Goal: Transaction & Acquisition: Purchase product/service

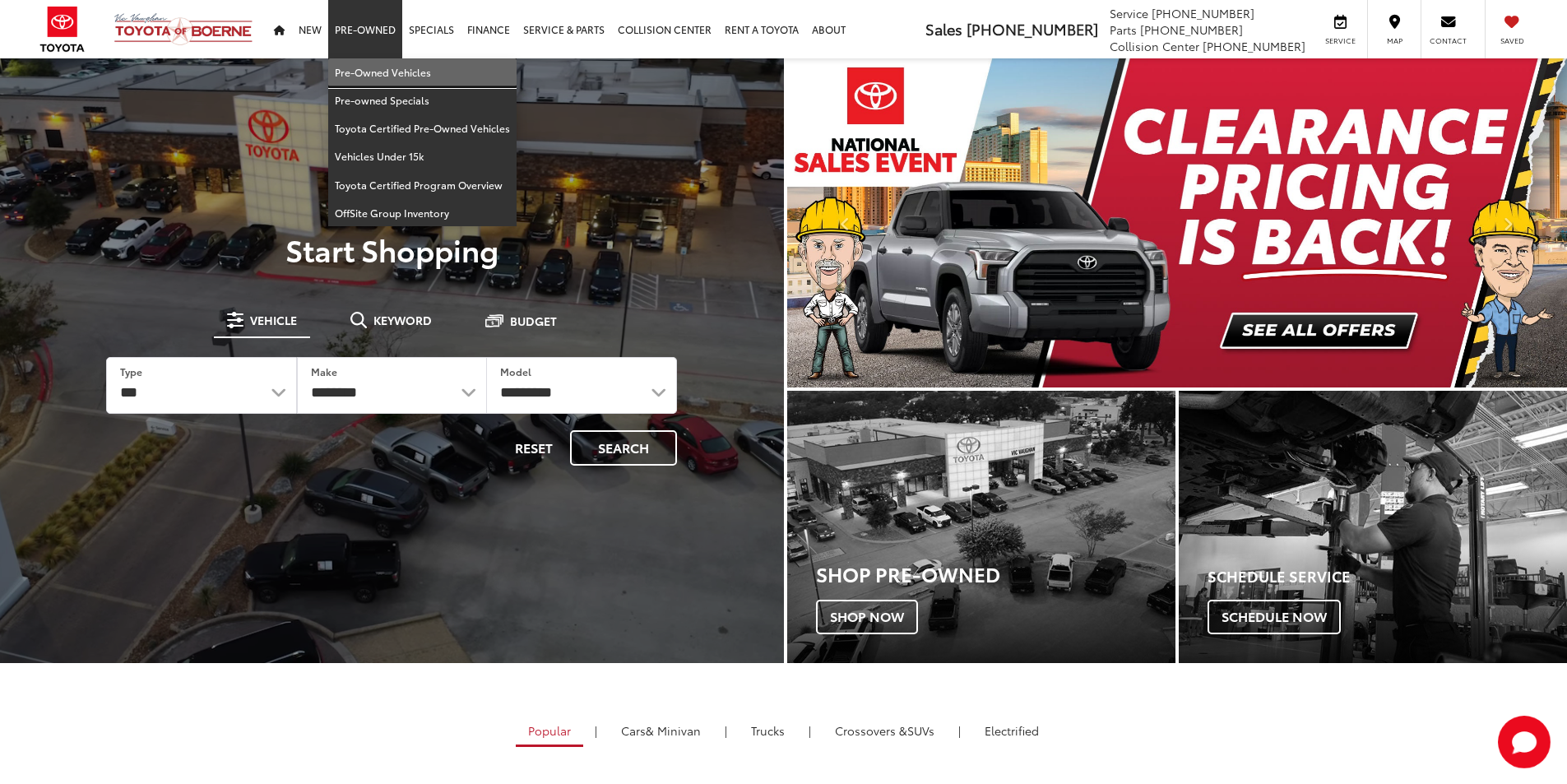
click at [378, 66] on link "Pre-Owned Vehicles" at bounding box center [422, 72] width 188 height 28
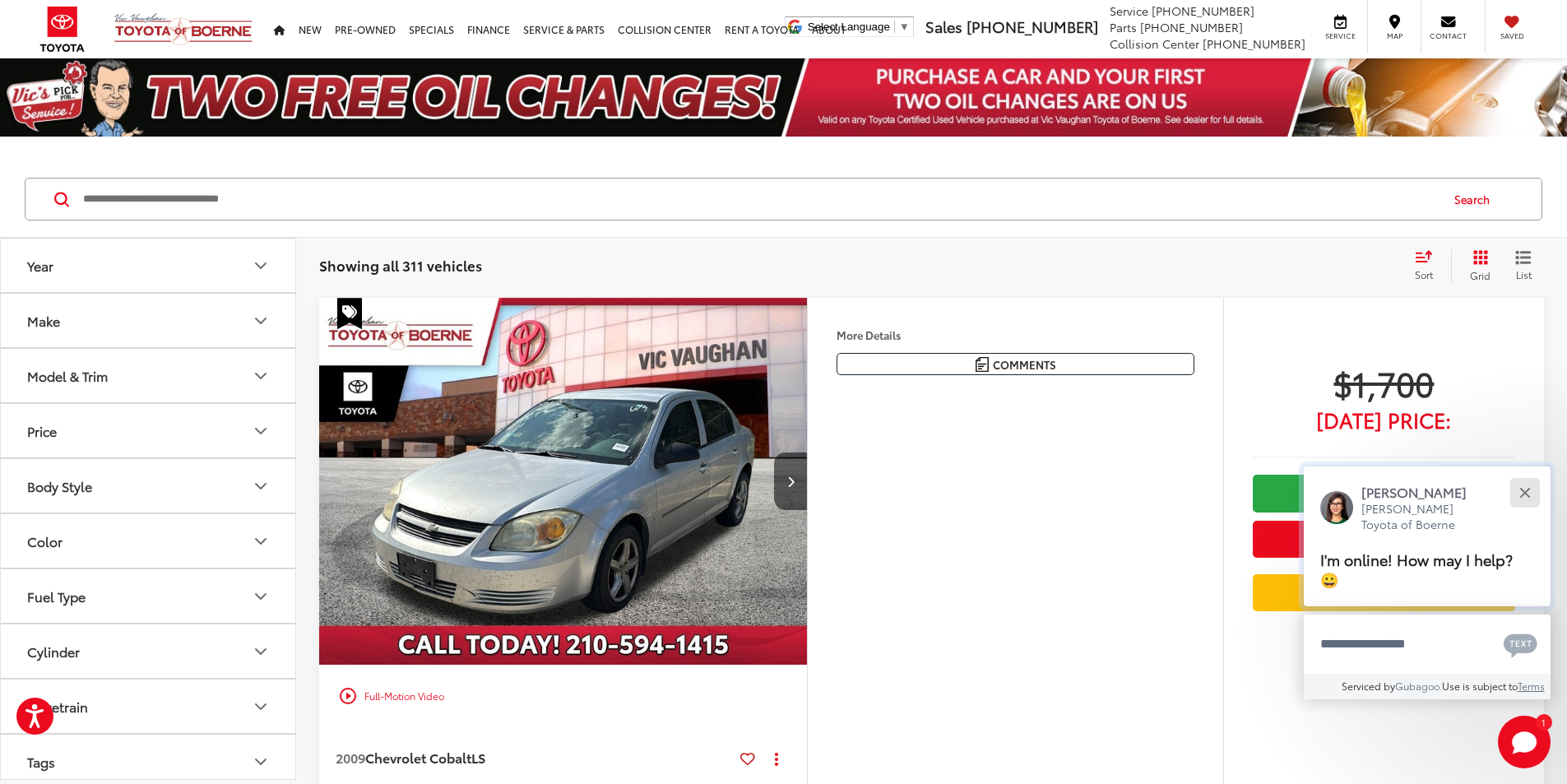
click at [1528, 488] on div "Close" at bounding box center [1525, 492] width 10 height 10
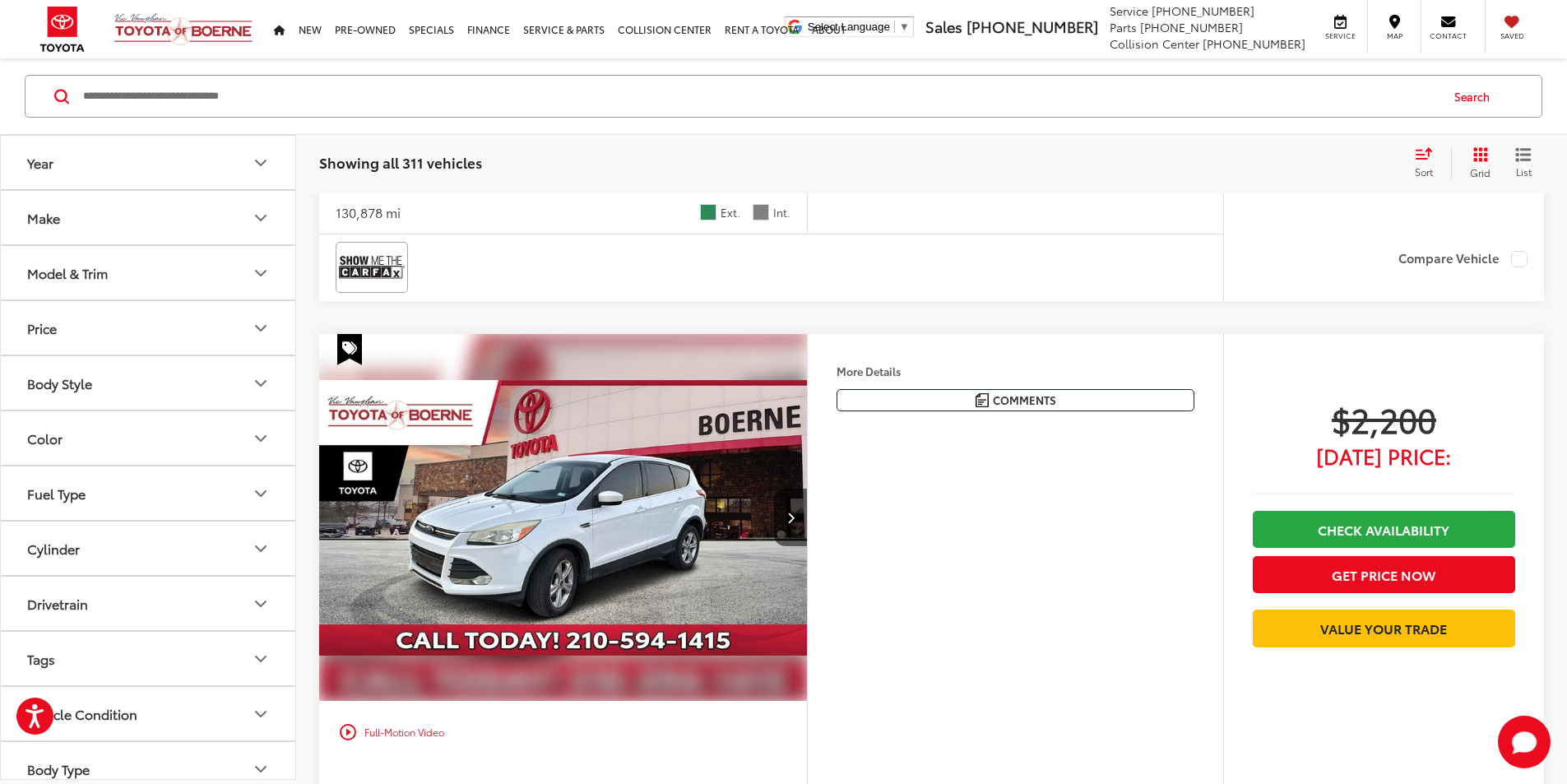
scroll to position [987, 0]
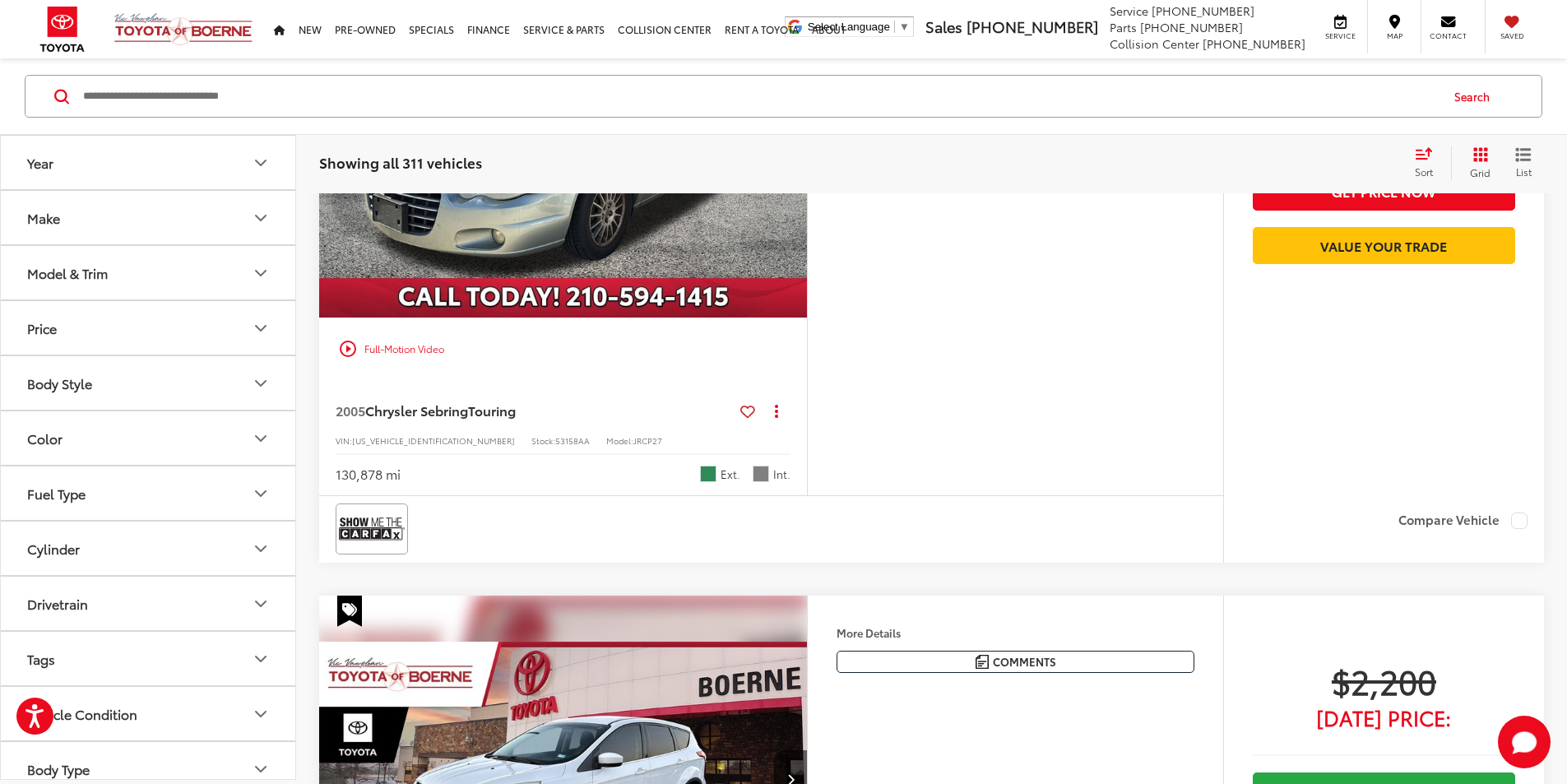
click at [1464, 162] on button "Grid" at bounding box center [1478, 162] width 52 height 33
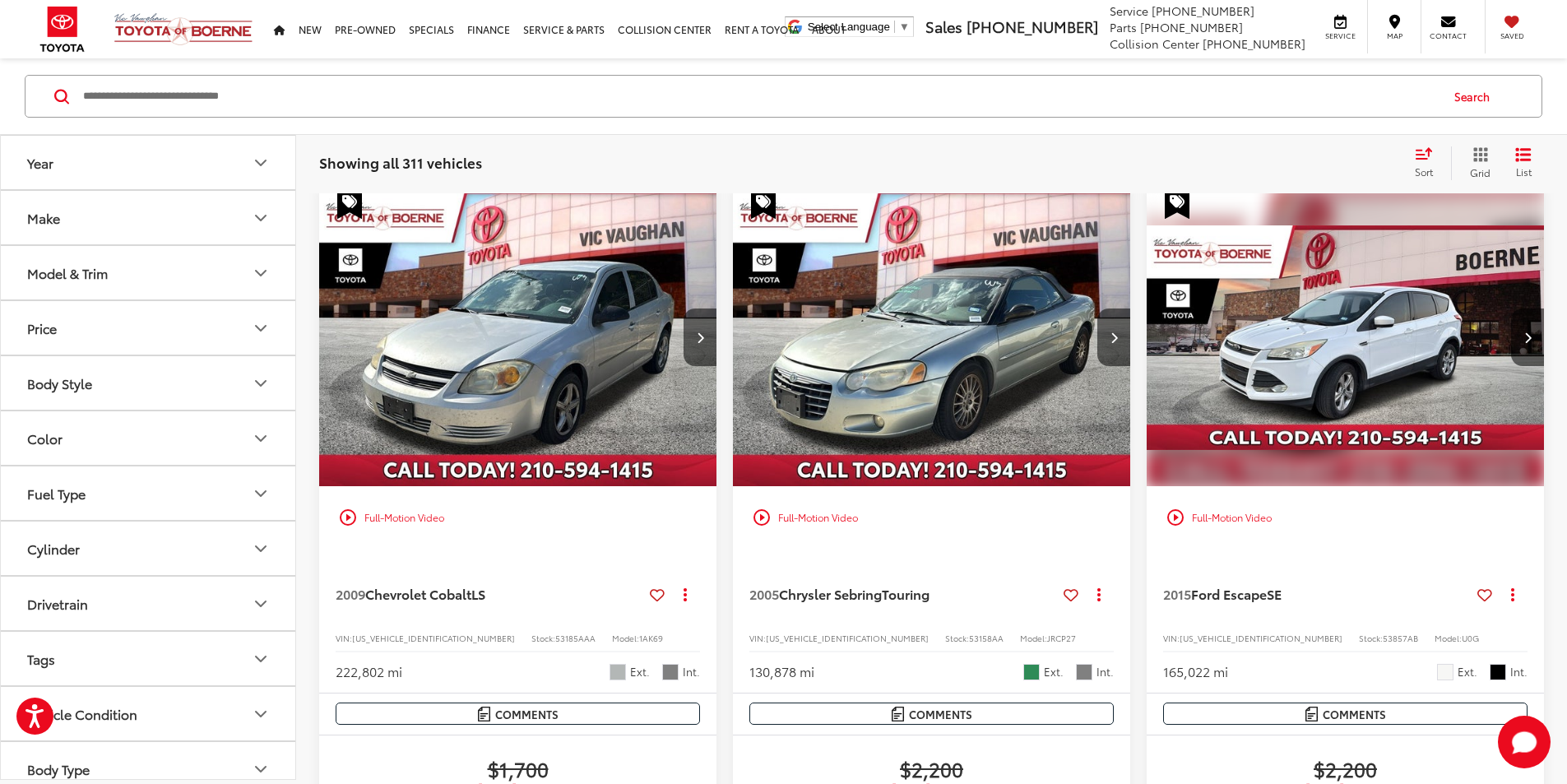
scroll to position [83, 0]
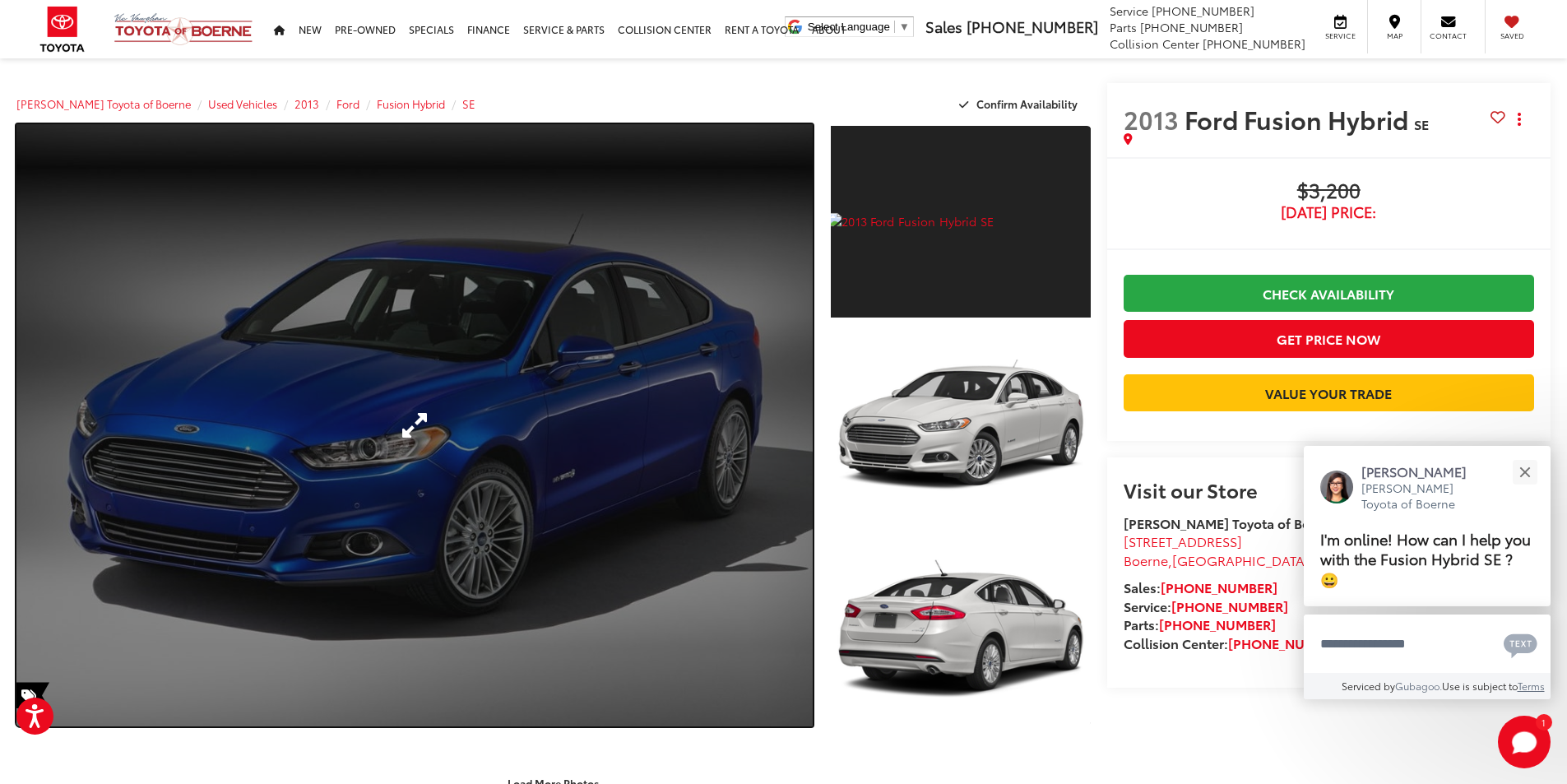
click at [615, 270] on link "Expand Photo 0" at bounding box center [415, 425] width 796 height 602
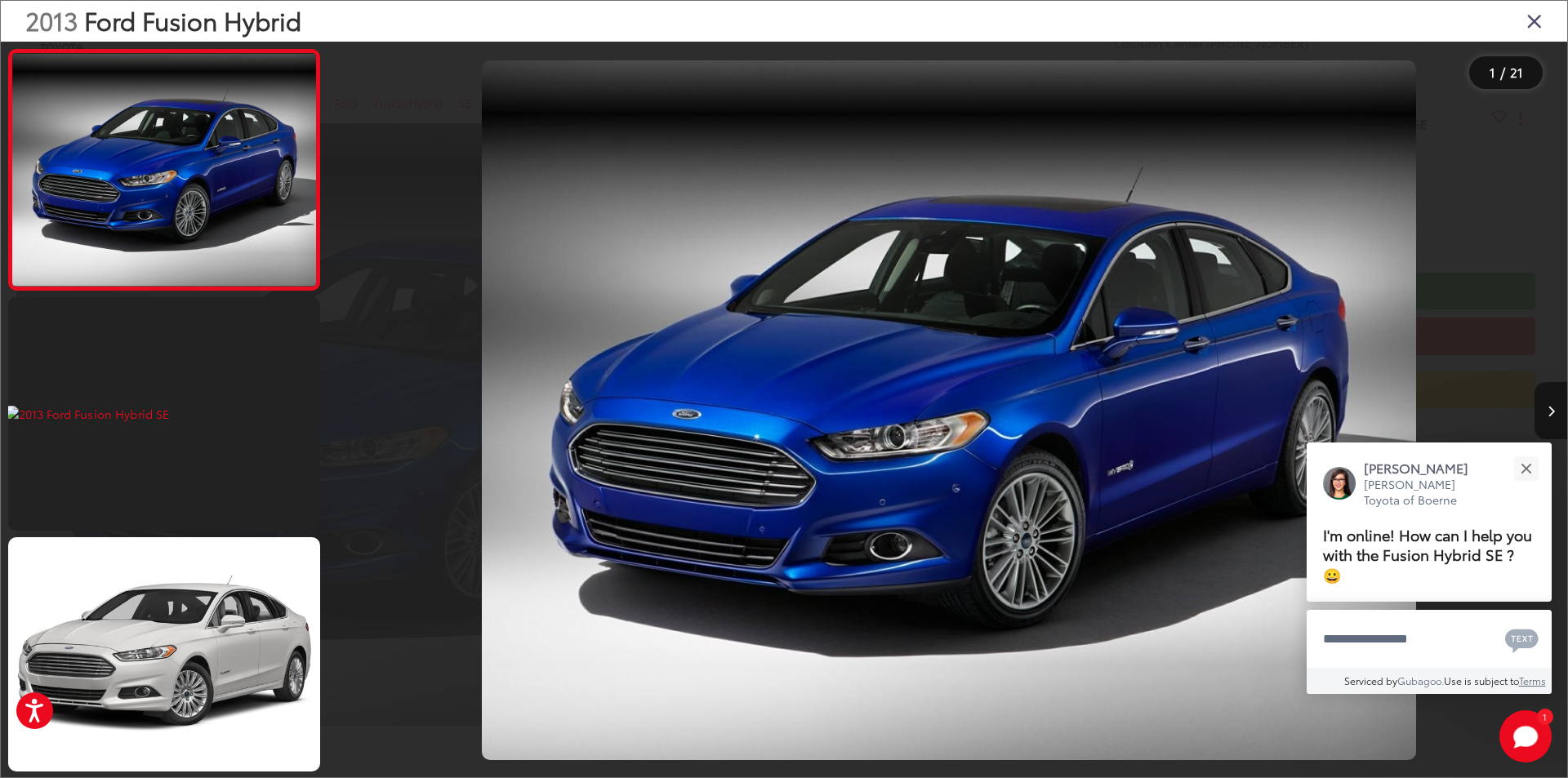
click at [1536, 404] on button "Next image" at bounding box center [1551, 410] width 32 height 57
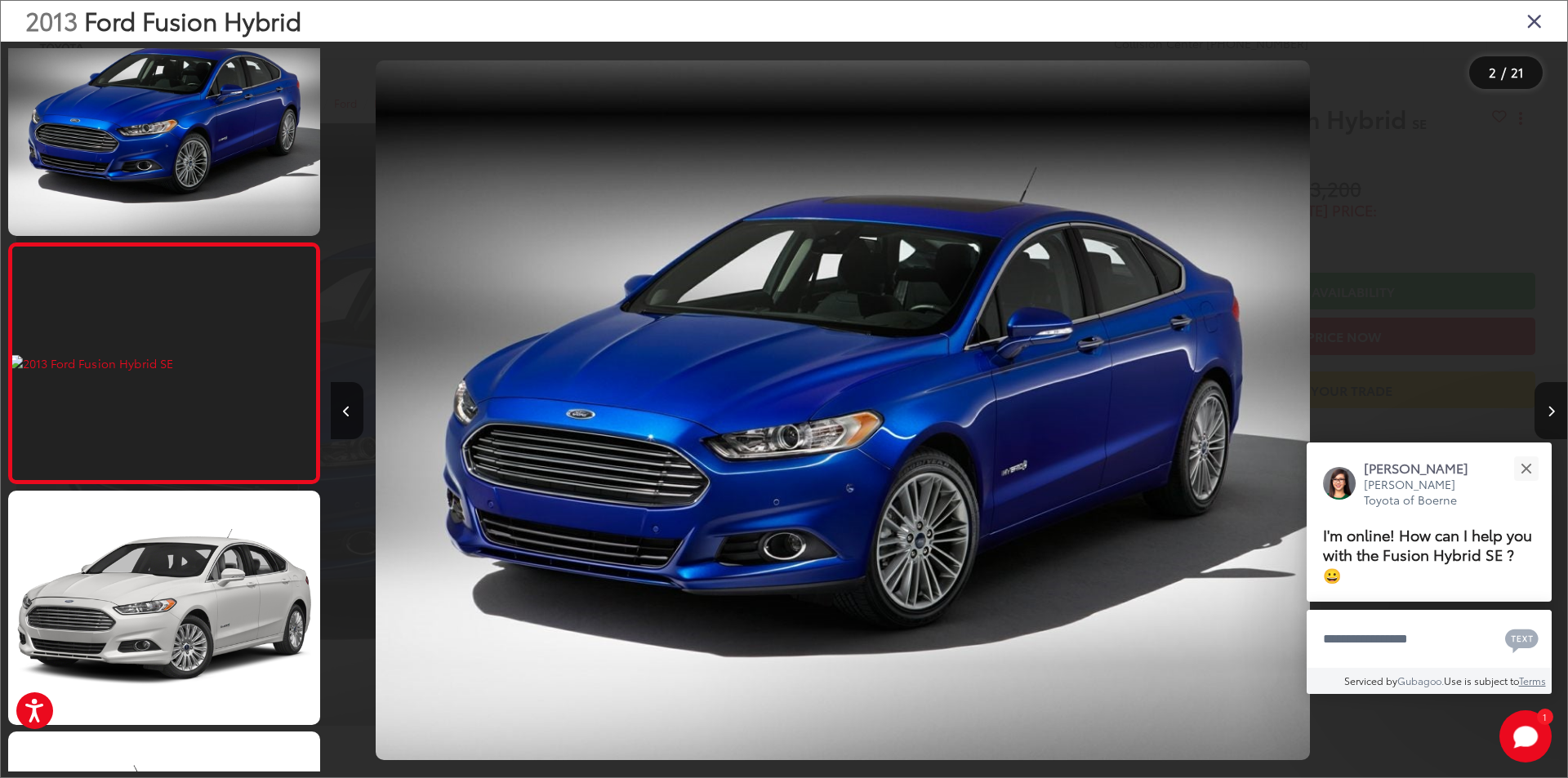
scroll to position [47, 0]
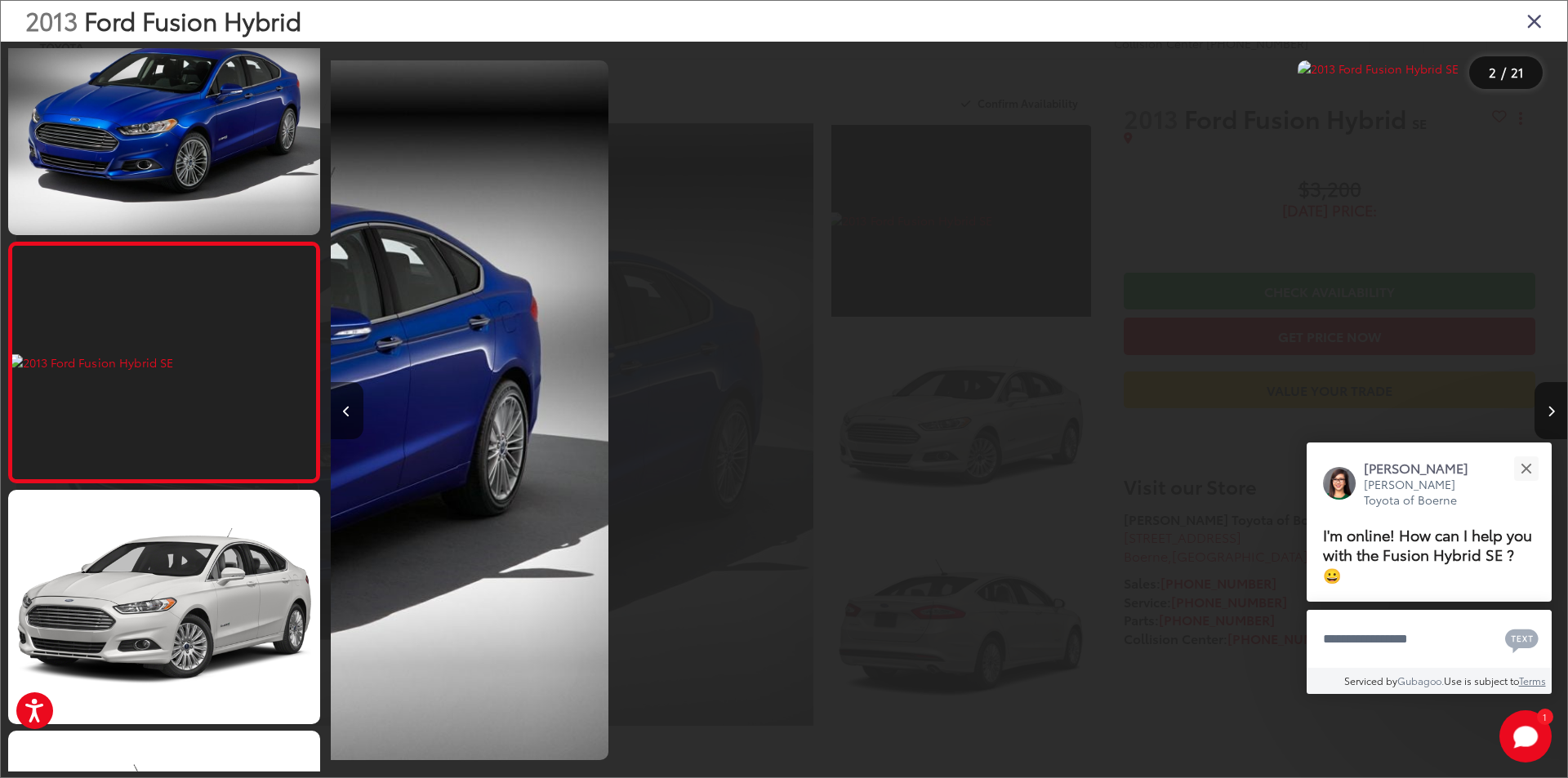
click at [1537, 404] on button "Next image" at bounding box center [1551, 410] width 32 height 57
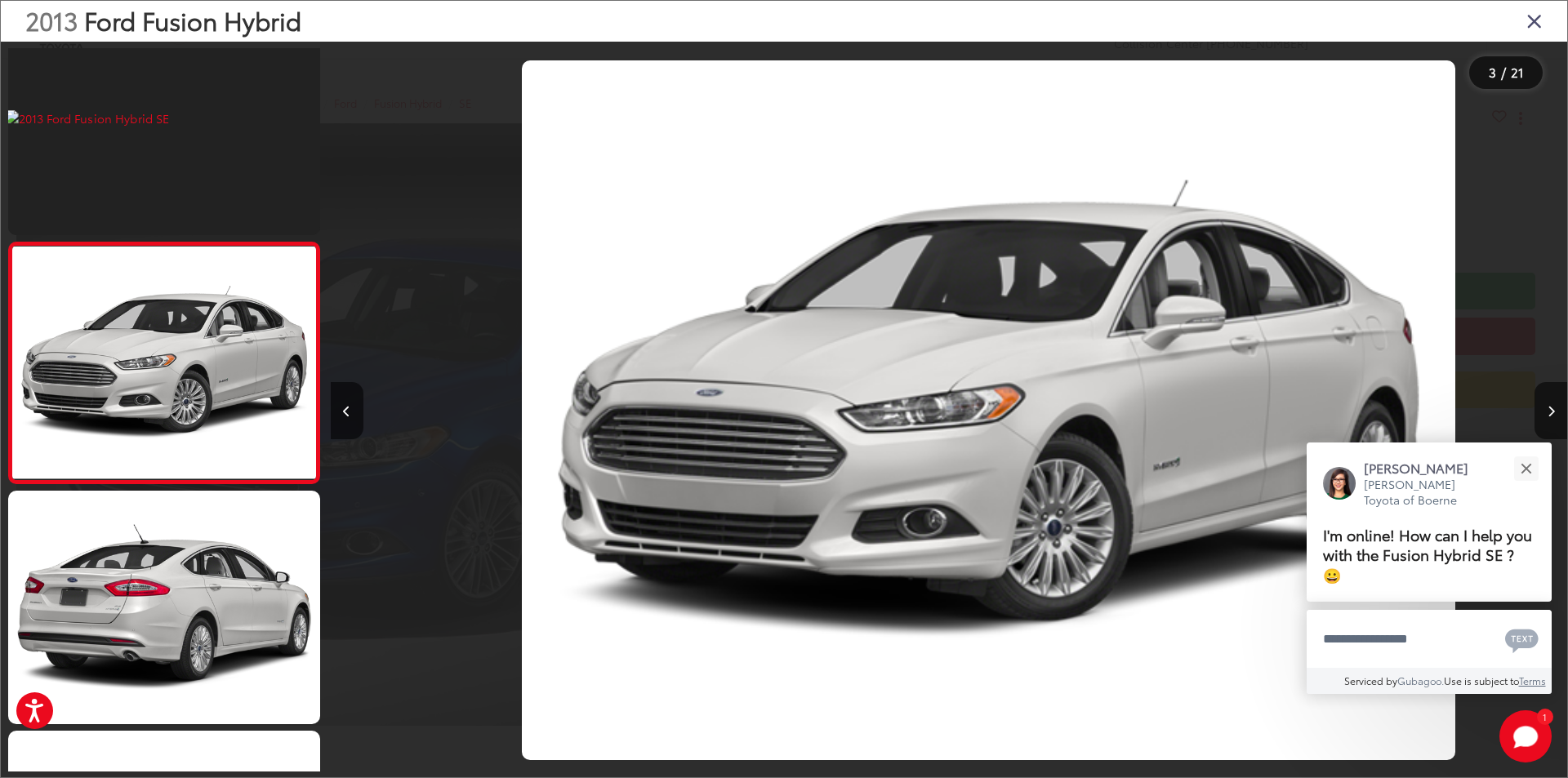
scroll to position [0, 2474]
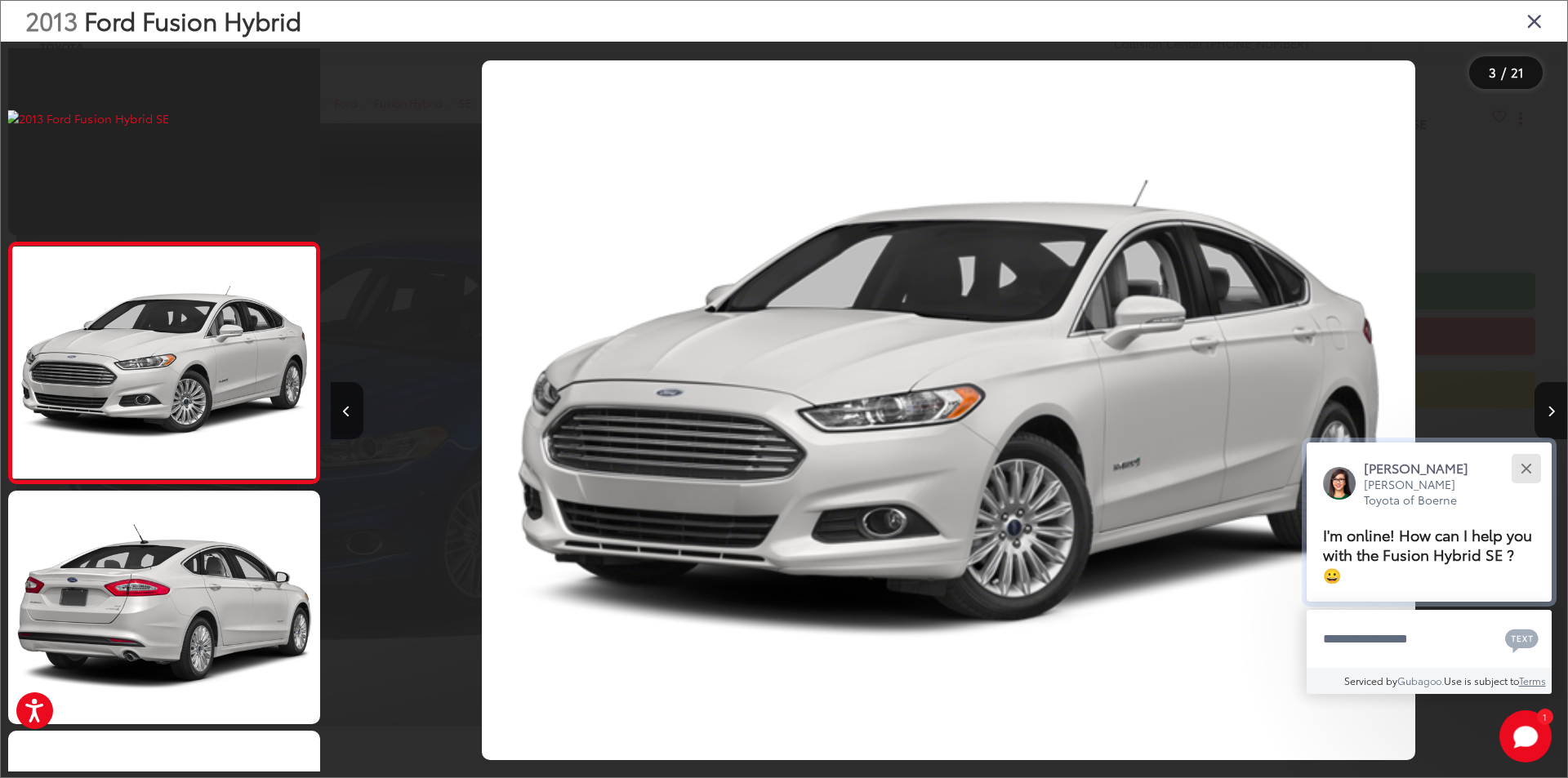
click at [1524, 484] on button "Close" at bounding box center [1525, 467] width 35 height 35
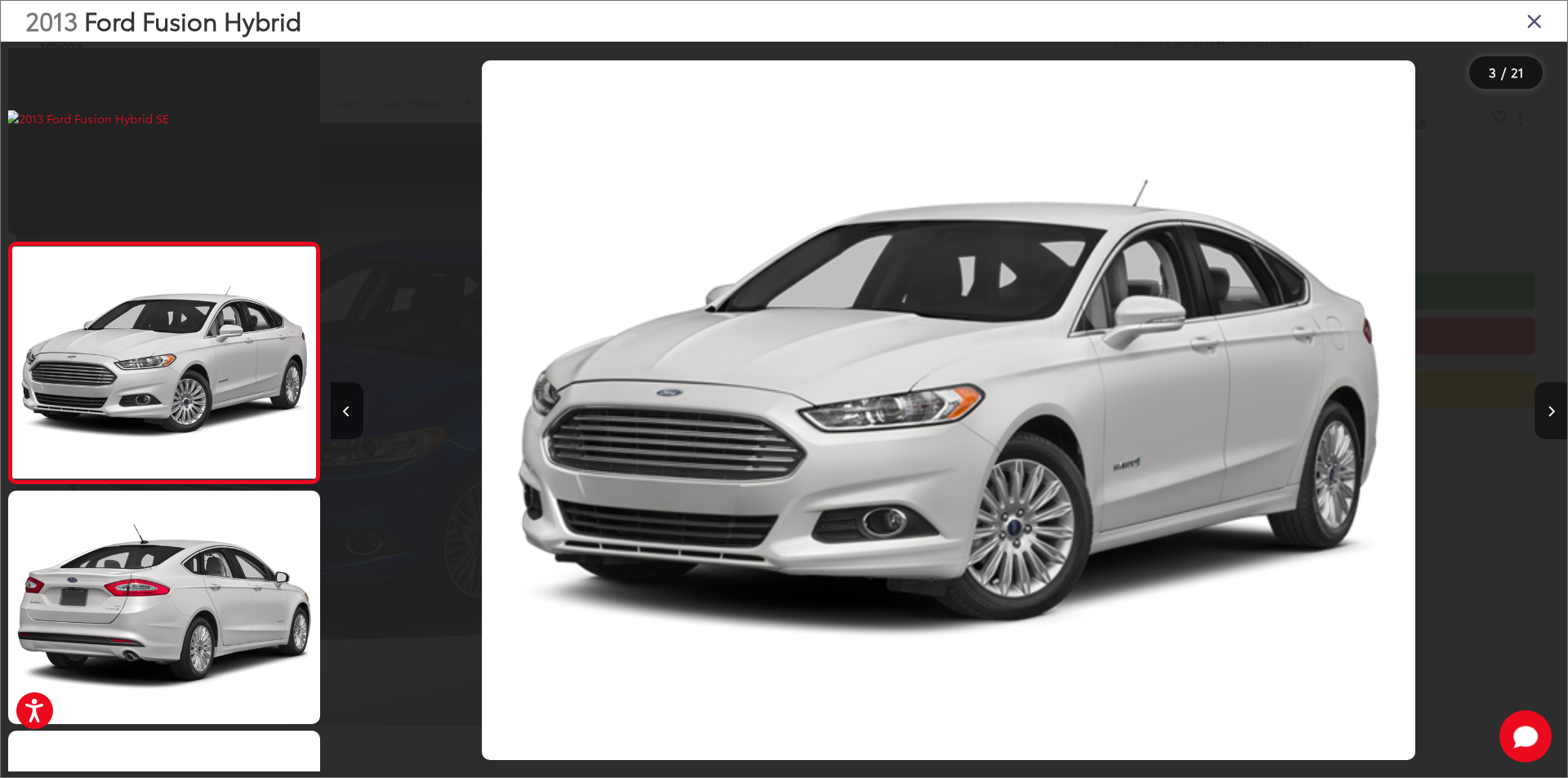
click at [1553, 407] on icon "Next image" at bounding box center [1551, 410] width 8 height 11
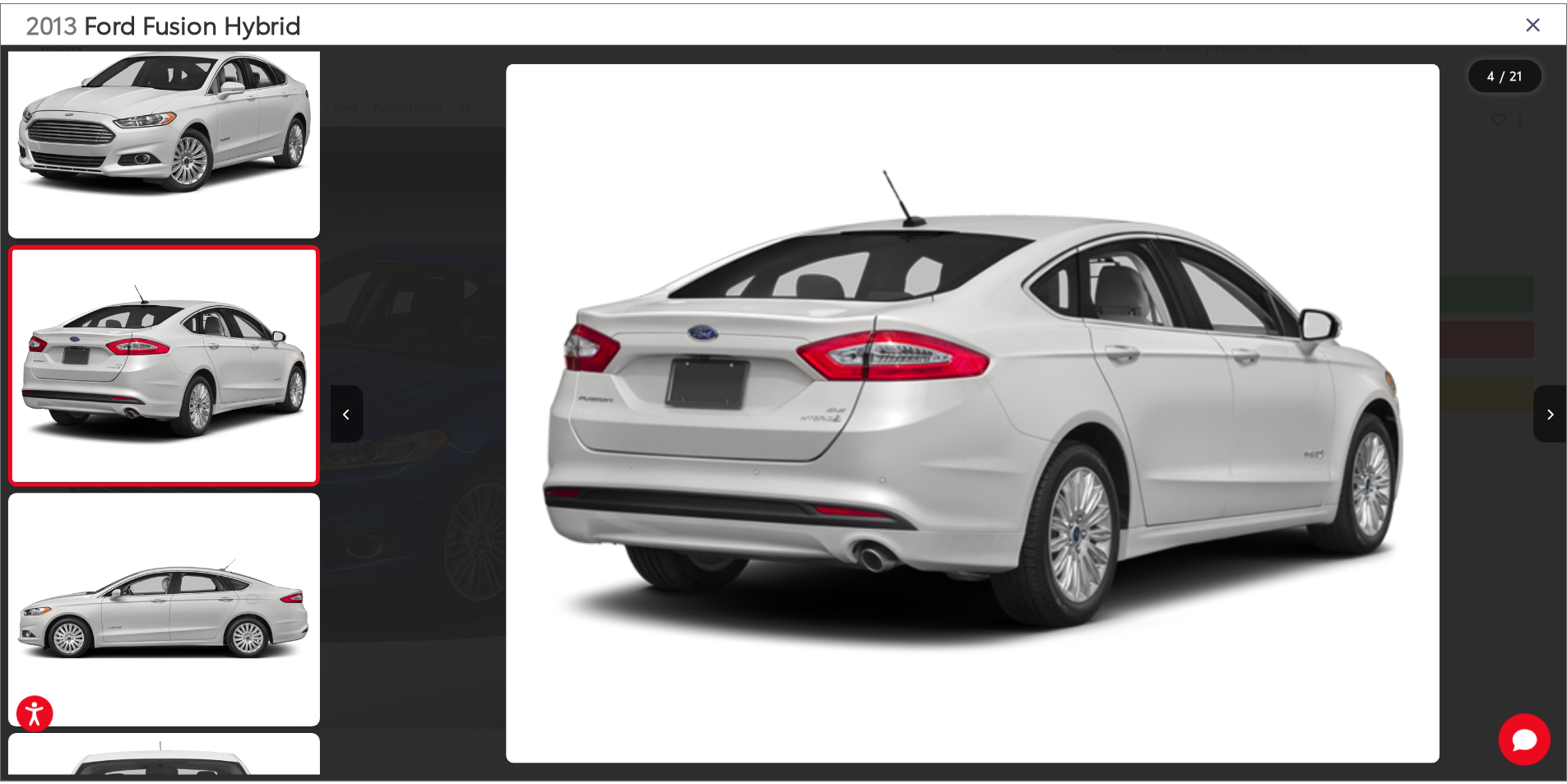
scroll to position [0, 3738]
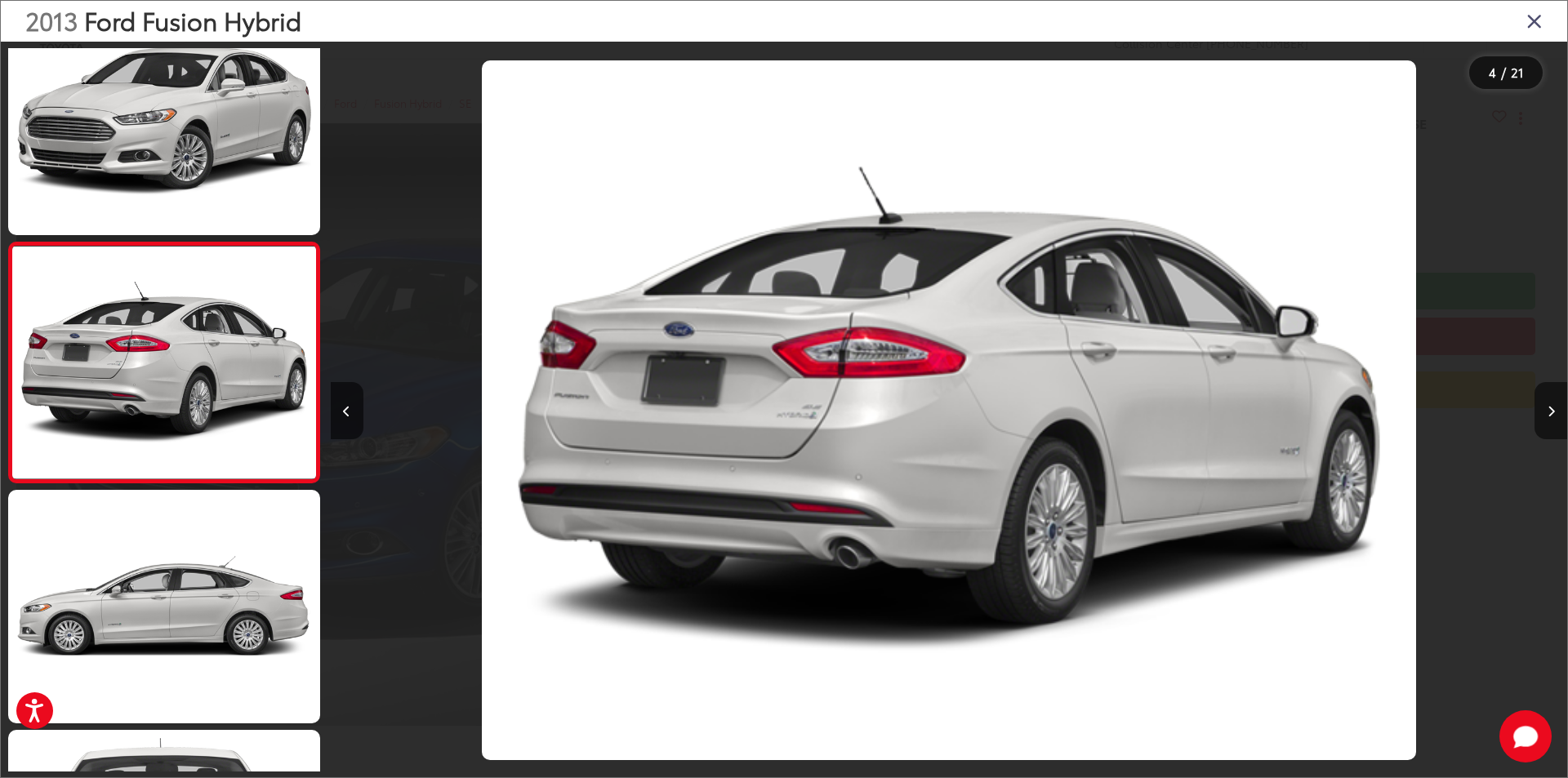
click at [1539, 22] on icon "Close gallery" at bounding box center [1534, 20] width 16 height 21
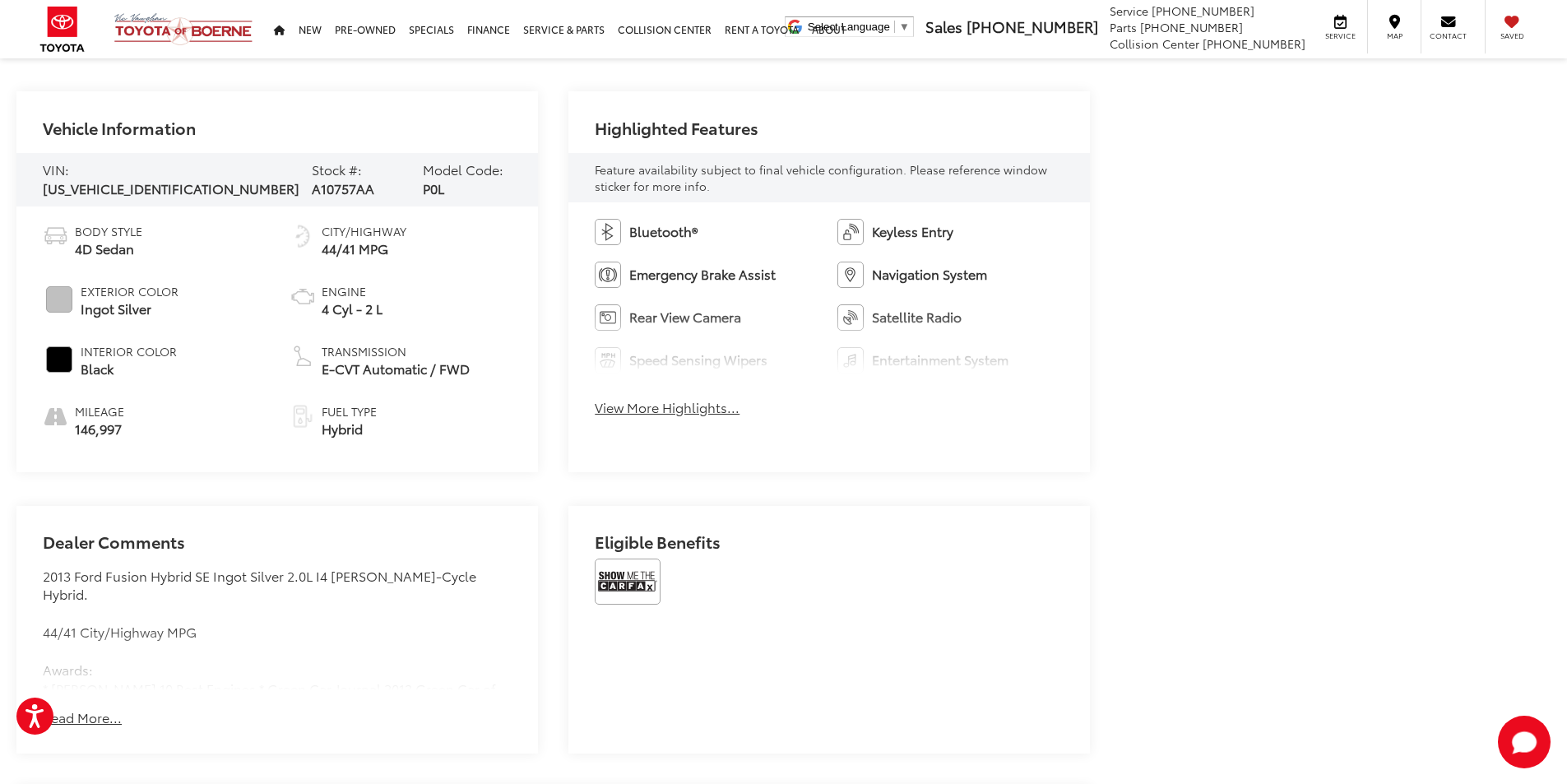
scroll to position [740, 0]
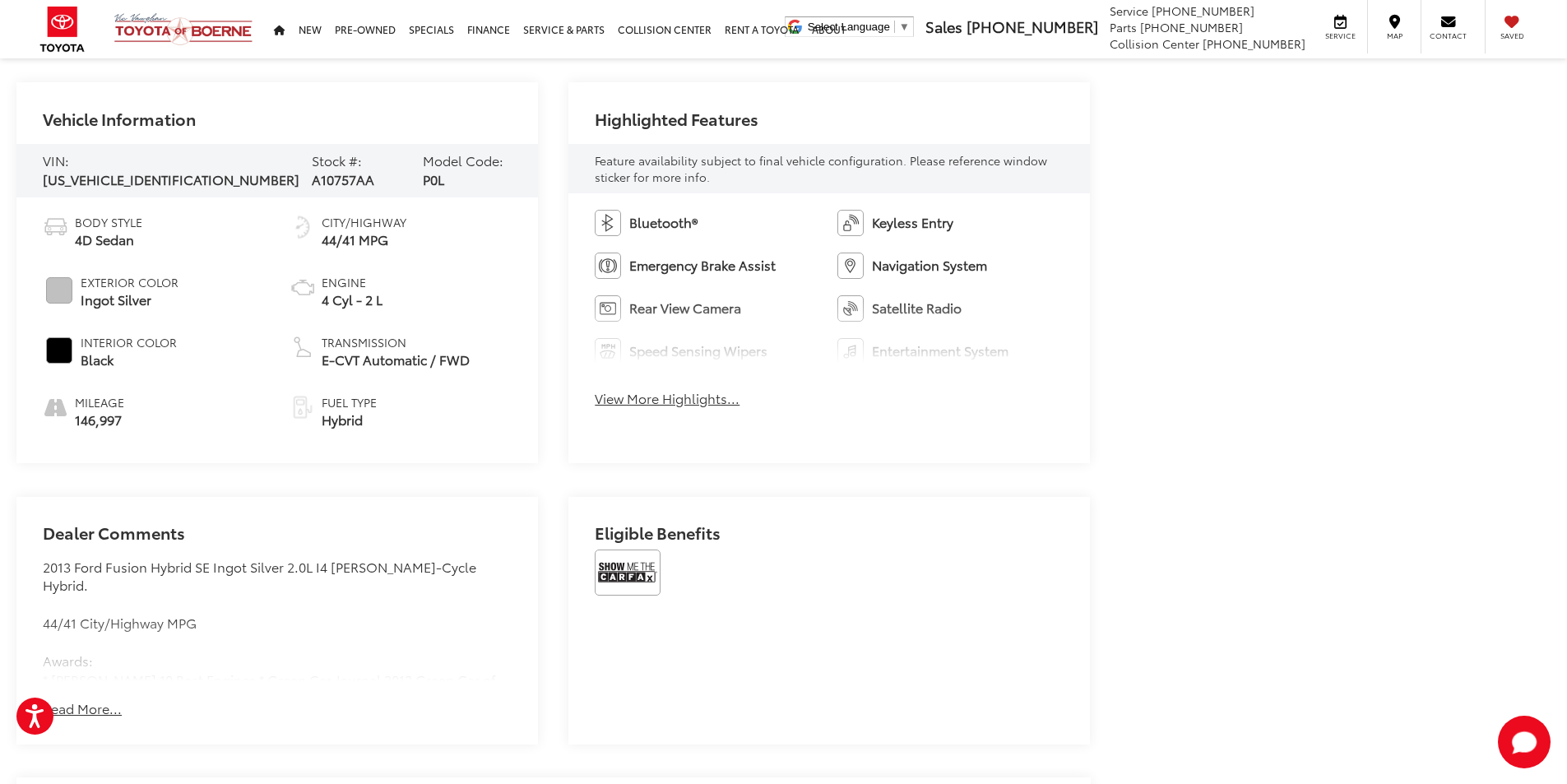
click at [697, 399] on button "View More Highlights..." at bounding box center [667, 398] width 144 height 19
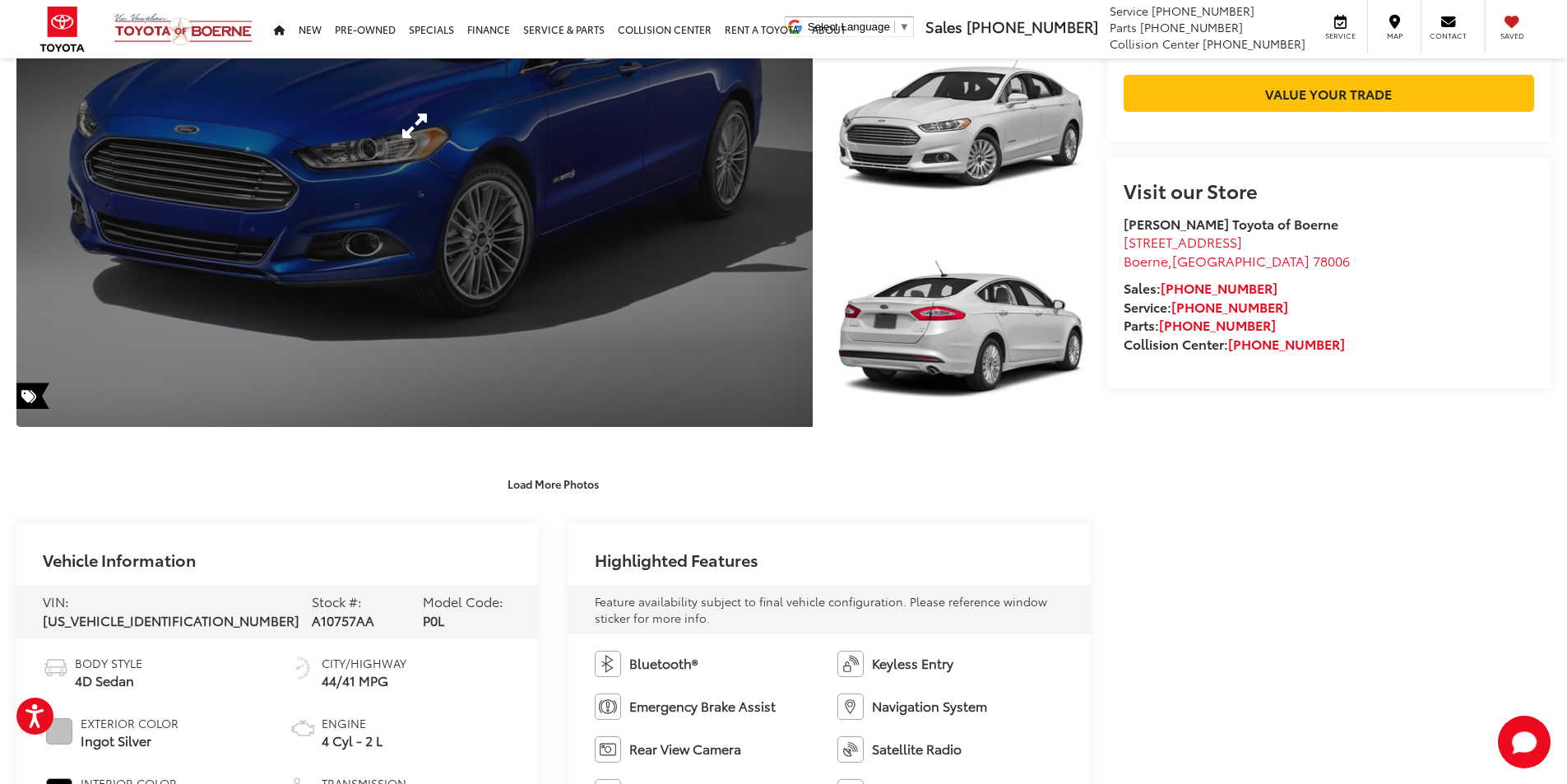
scroll to position [329, 0]
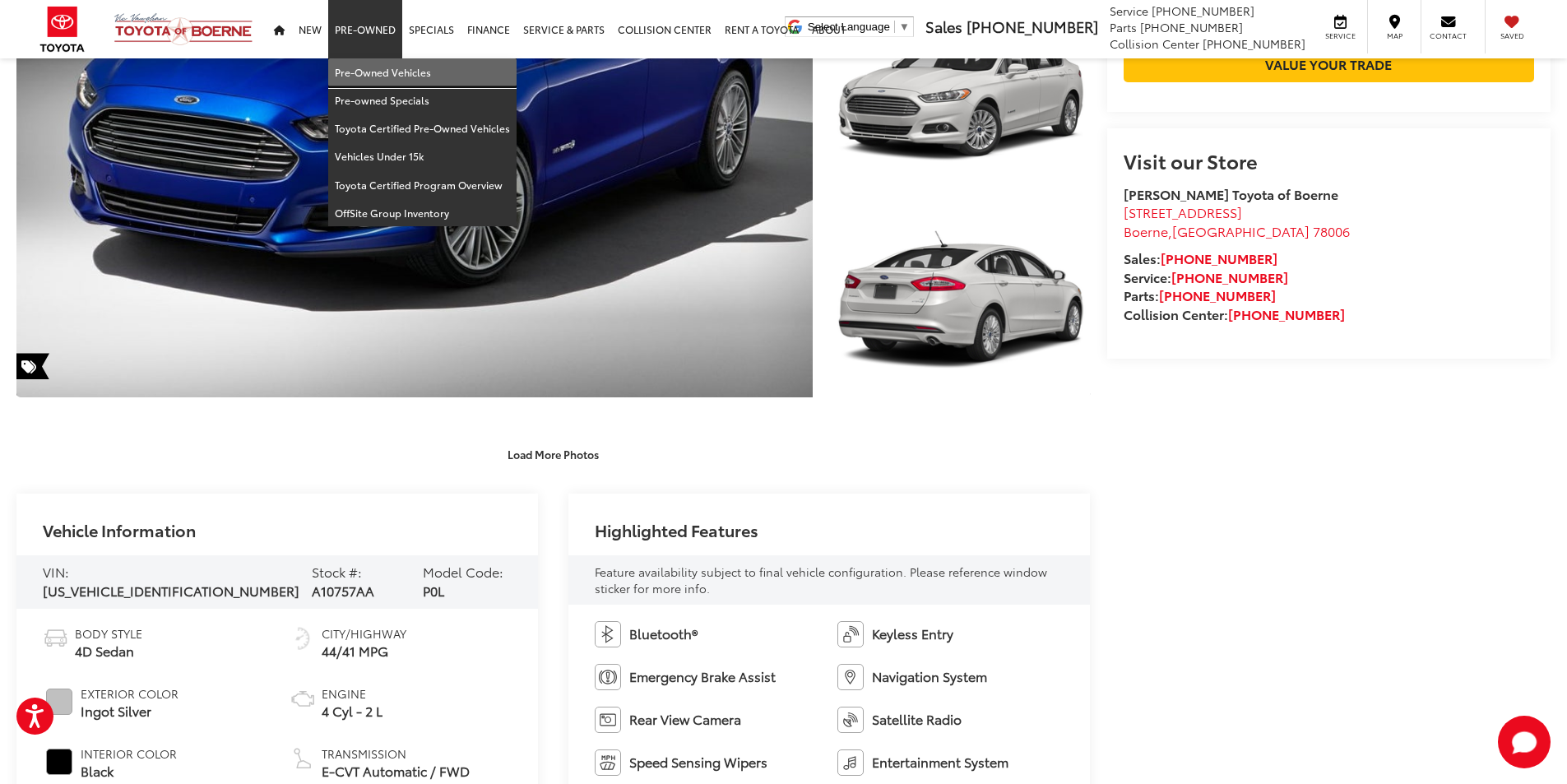
click at [385, 64] on link "Pre-Owned Vehicles" at bounding box center [422, 72] width 188 height 28
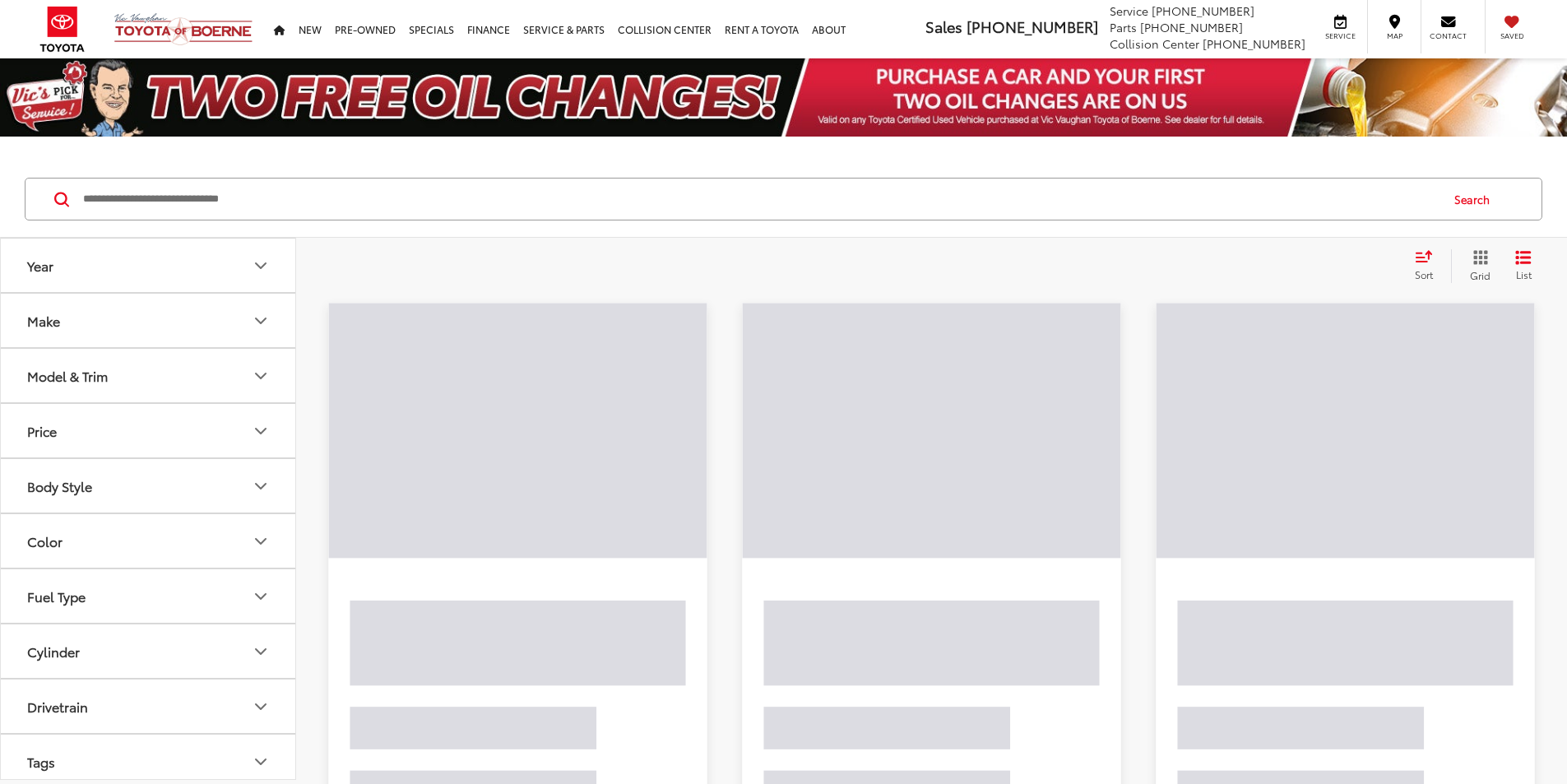
click at [415, 208] on input "Search by Make, Model, or Keyword" at bounding box center [760, 199] width 1357 height 40
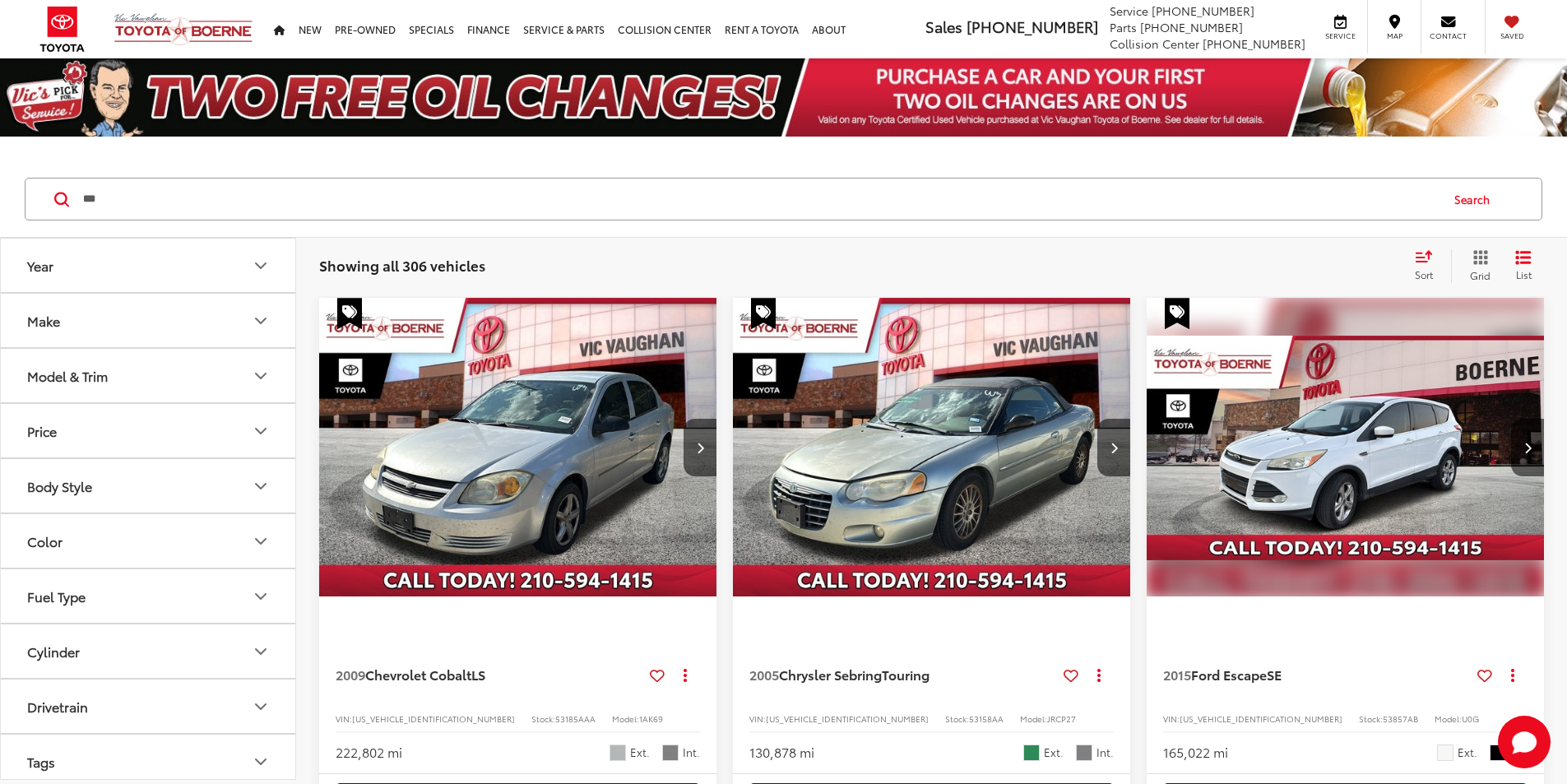
type input "***"
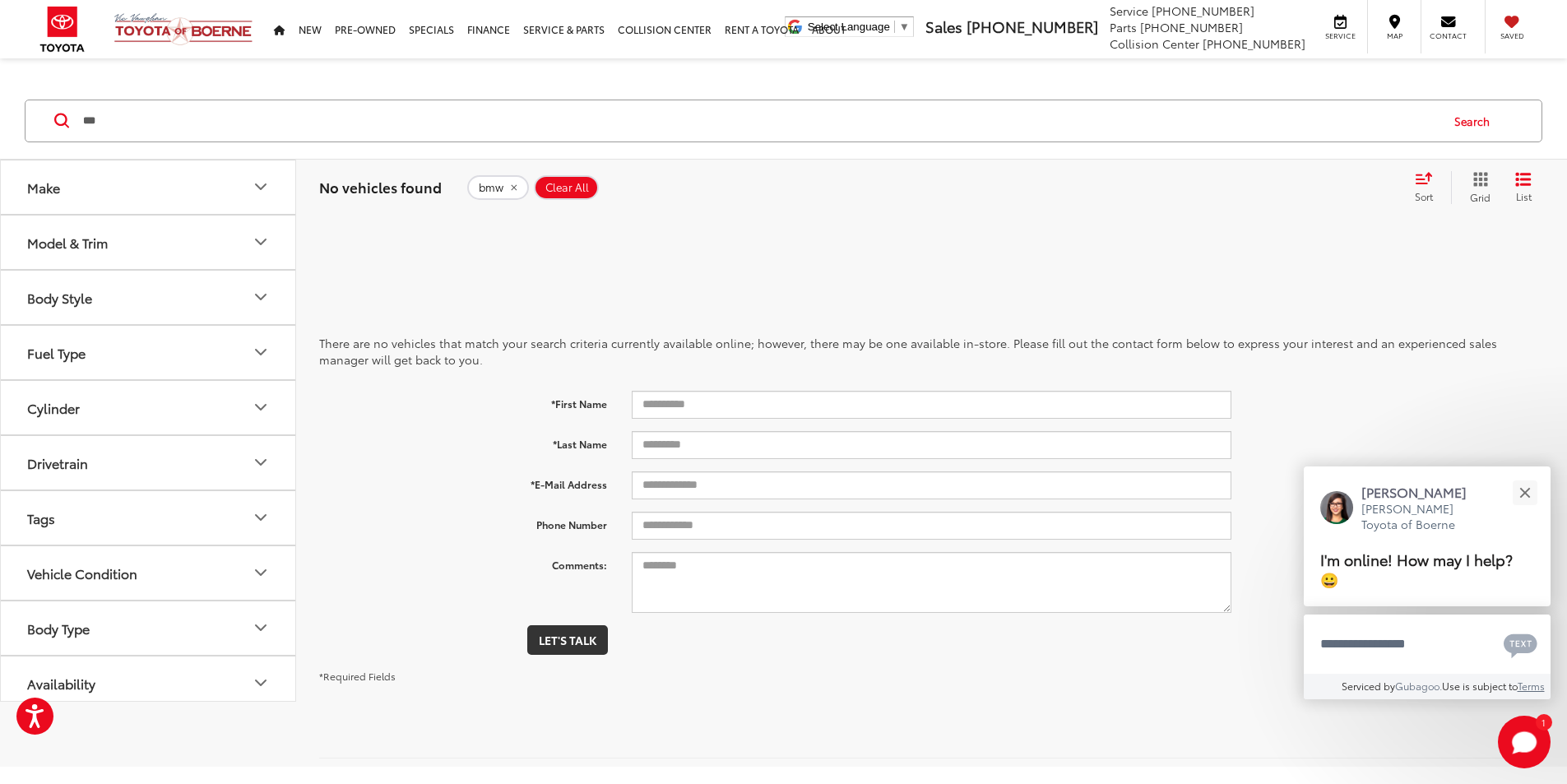
click at [513, 191] on icon "remove bmw" at bounding box center [513, 187] width 10 height 9
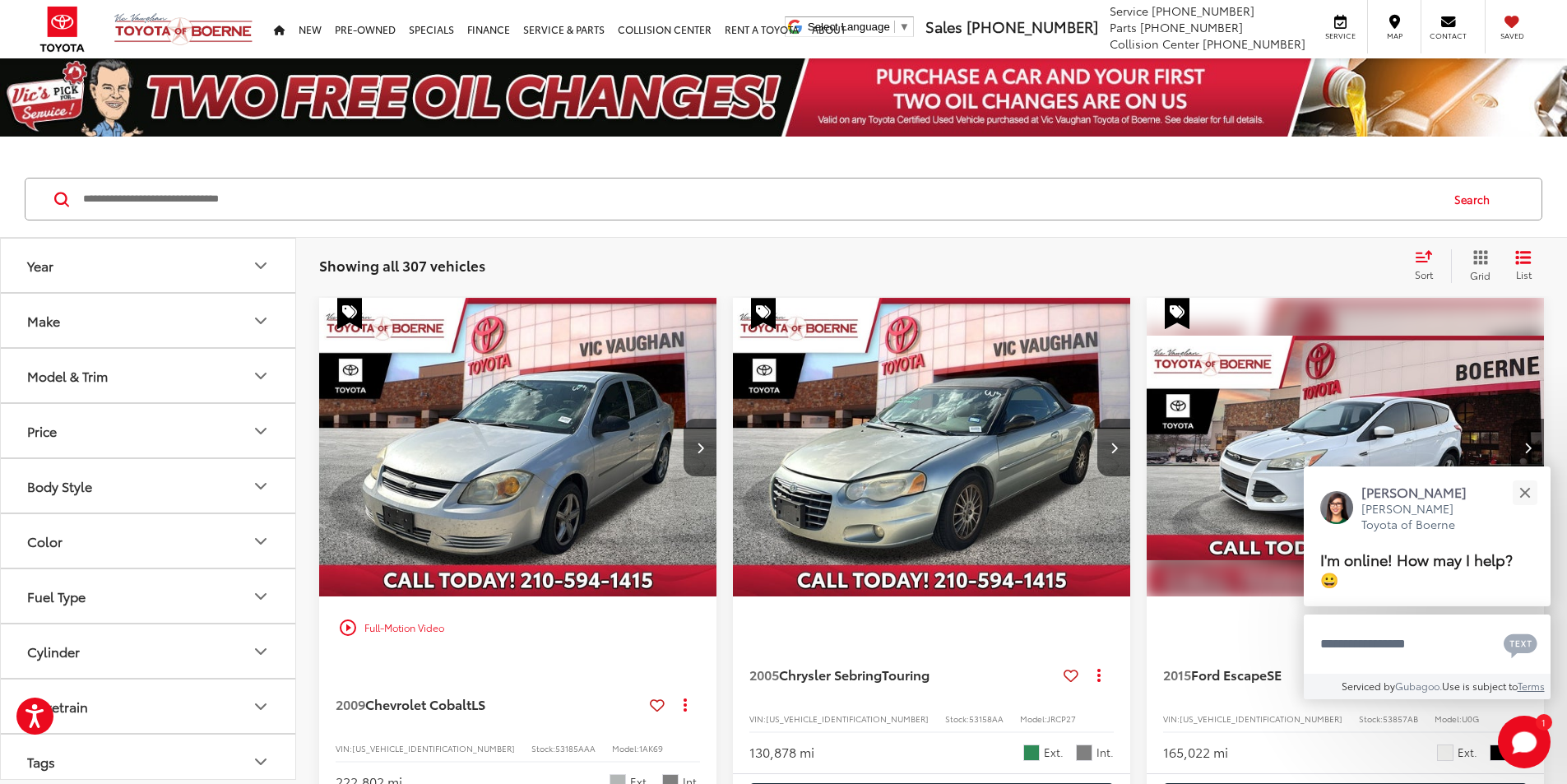
click at [326, 187] on input "Search by Make, Model, or Keyword" at bounding box center [760, 199] width 1357 height 40
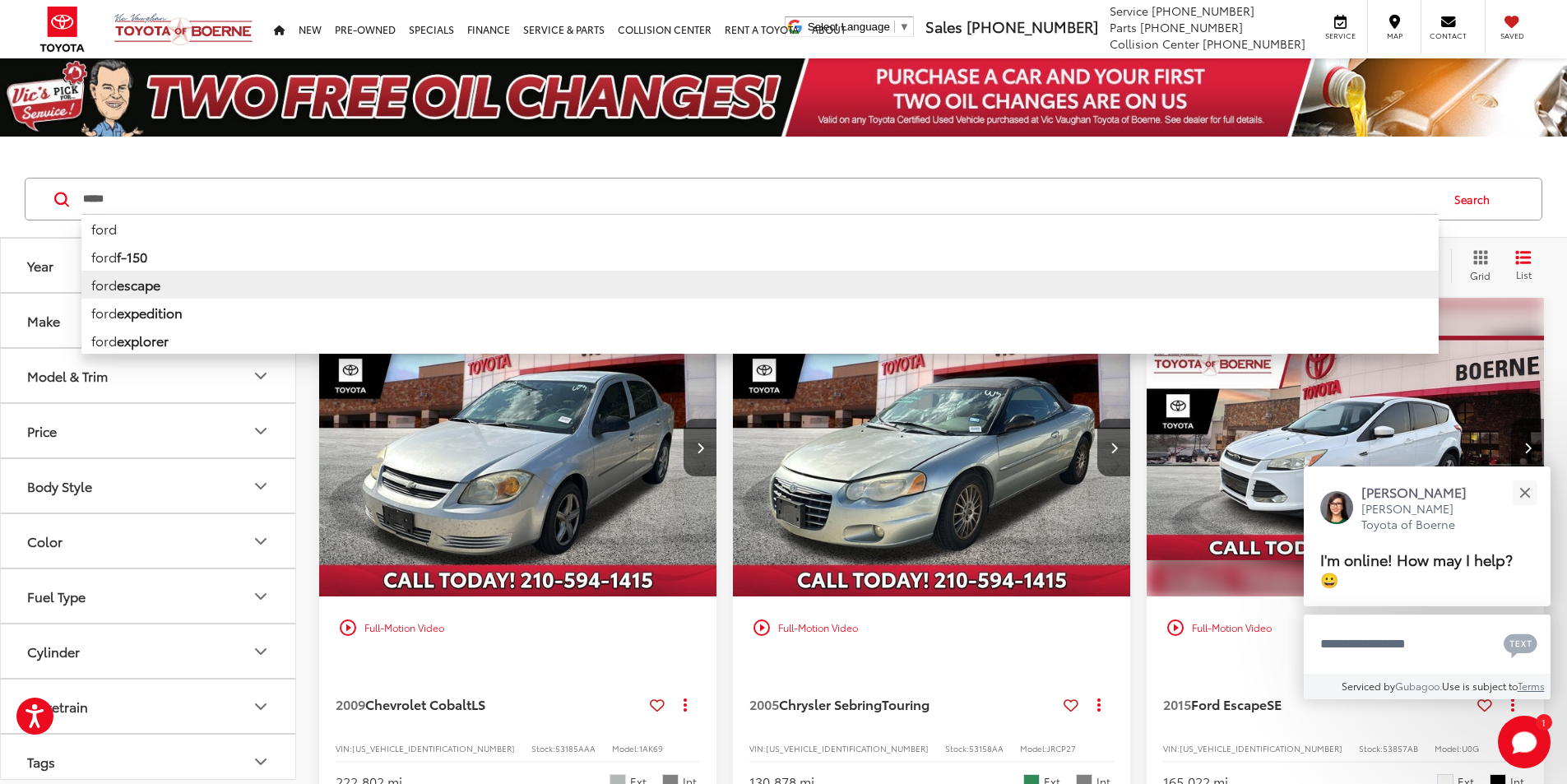
click at [138, 281] on b "escape" at bounding box center [138, 285] width 44 height 19
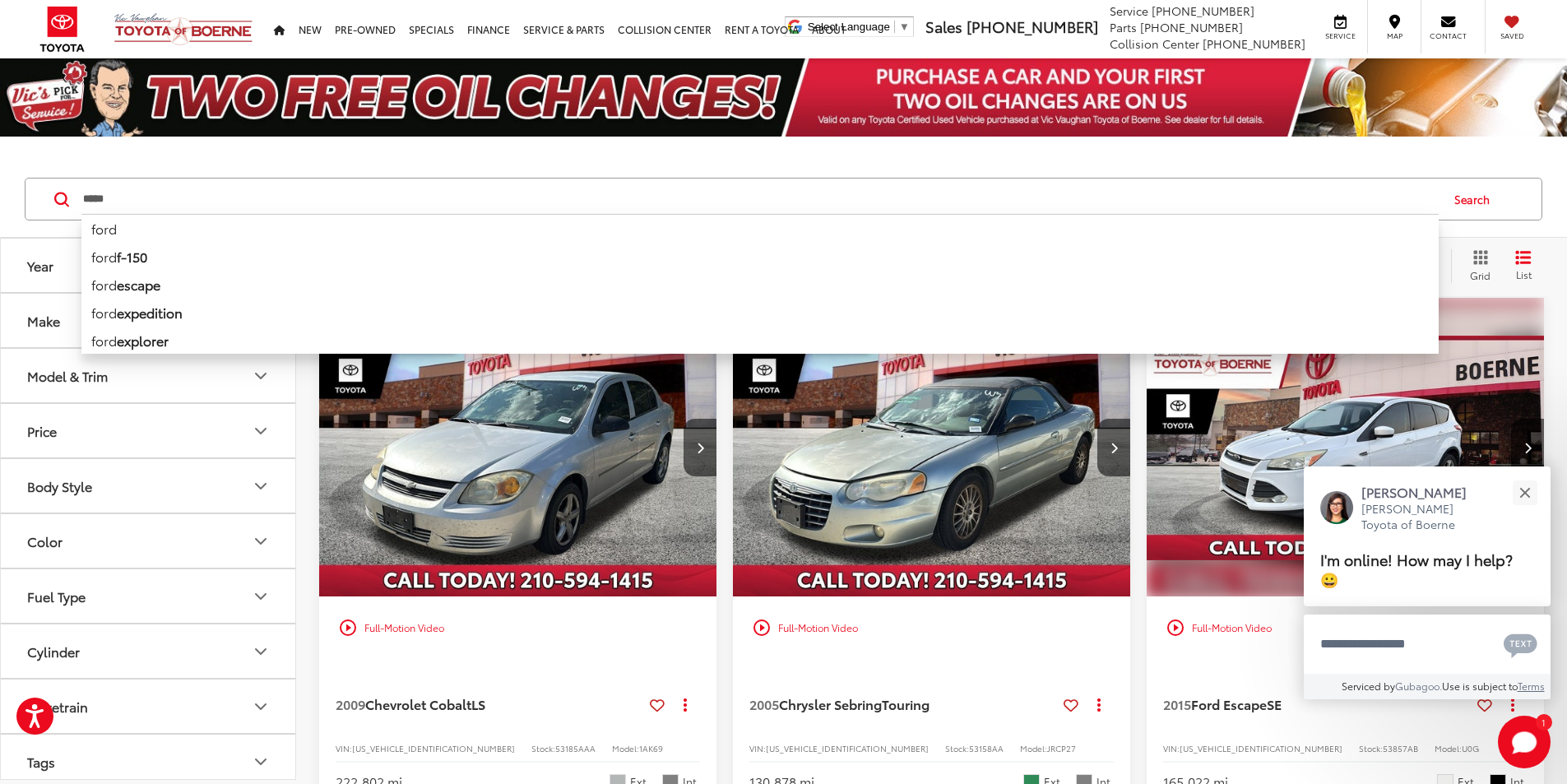
type input "**********"
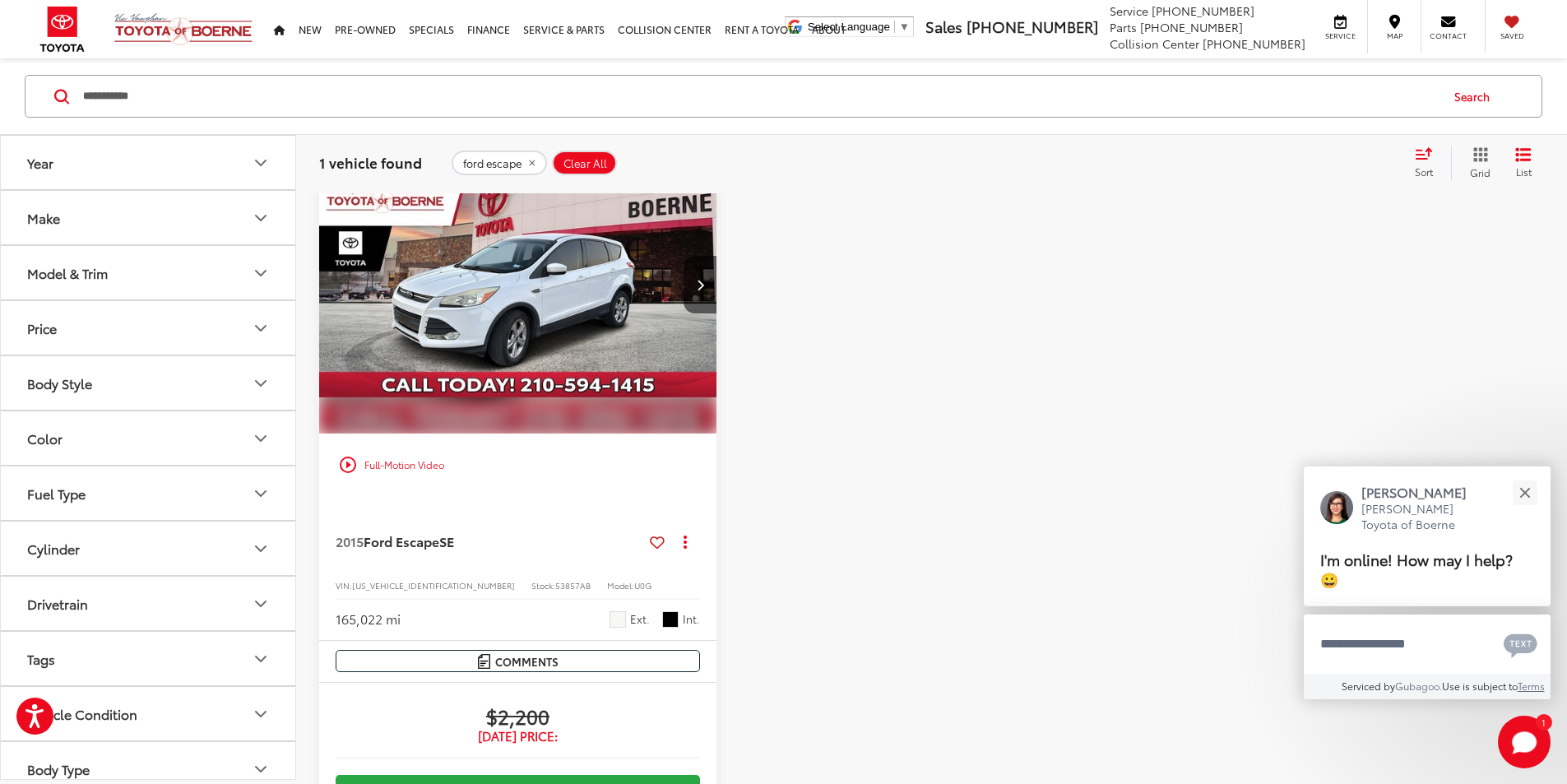
scroll to position [164, 0]
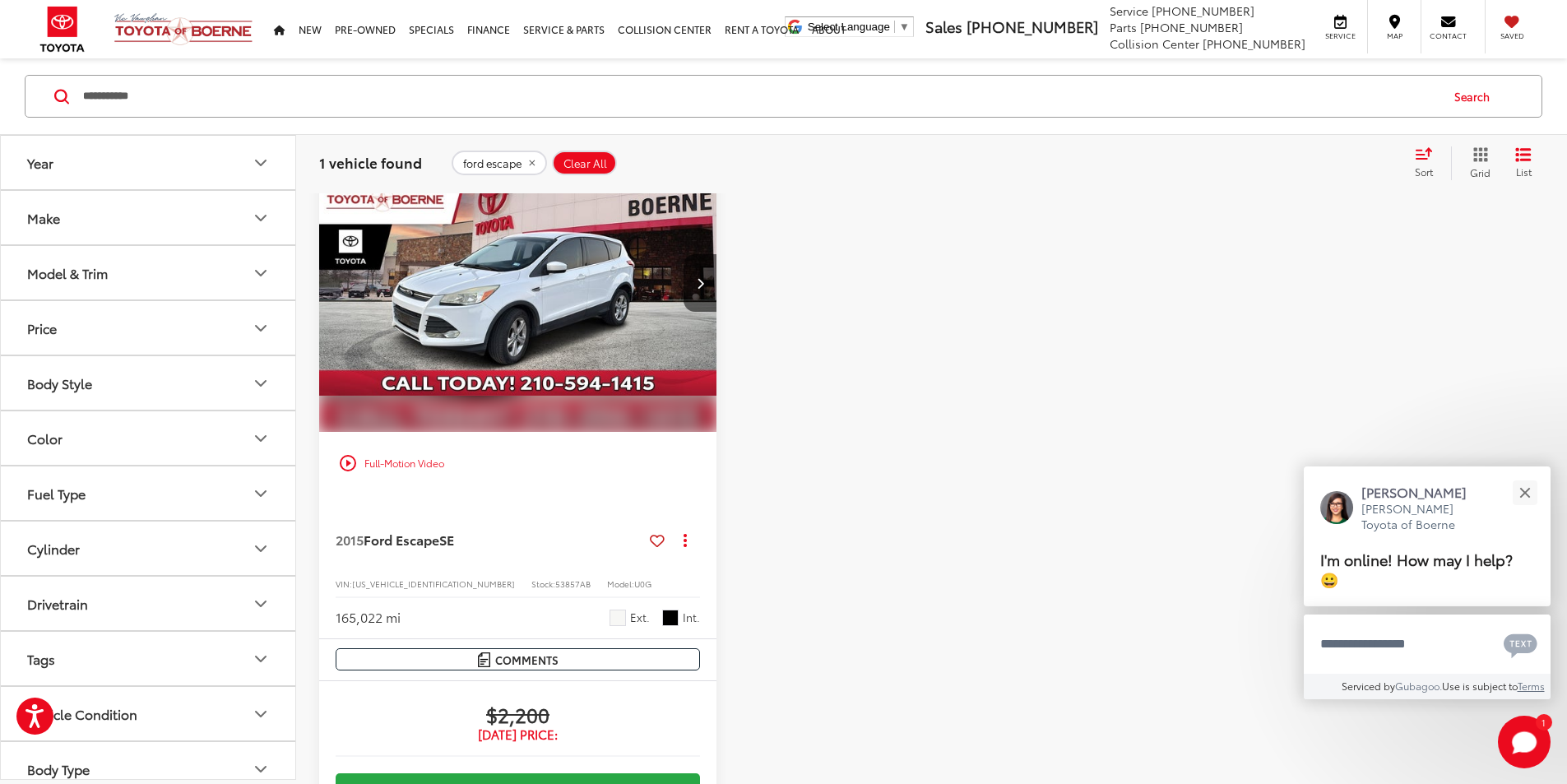
drag, startPoint x: 419, startPoint y: 256, endPoint x: 453, endPoint y: 277, distance: 40.0
click at [420, 256] on img "2015 Ford Escape SE 0" at bounding box center [518, 283] width 400 height 300
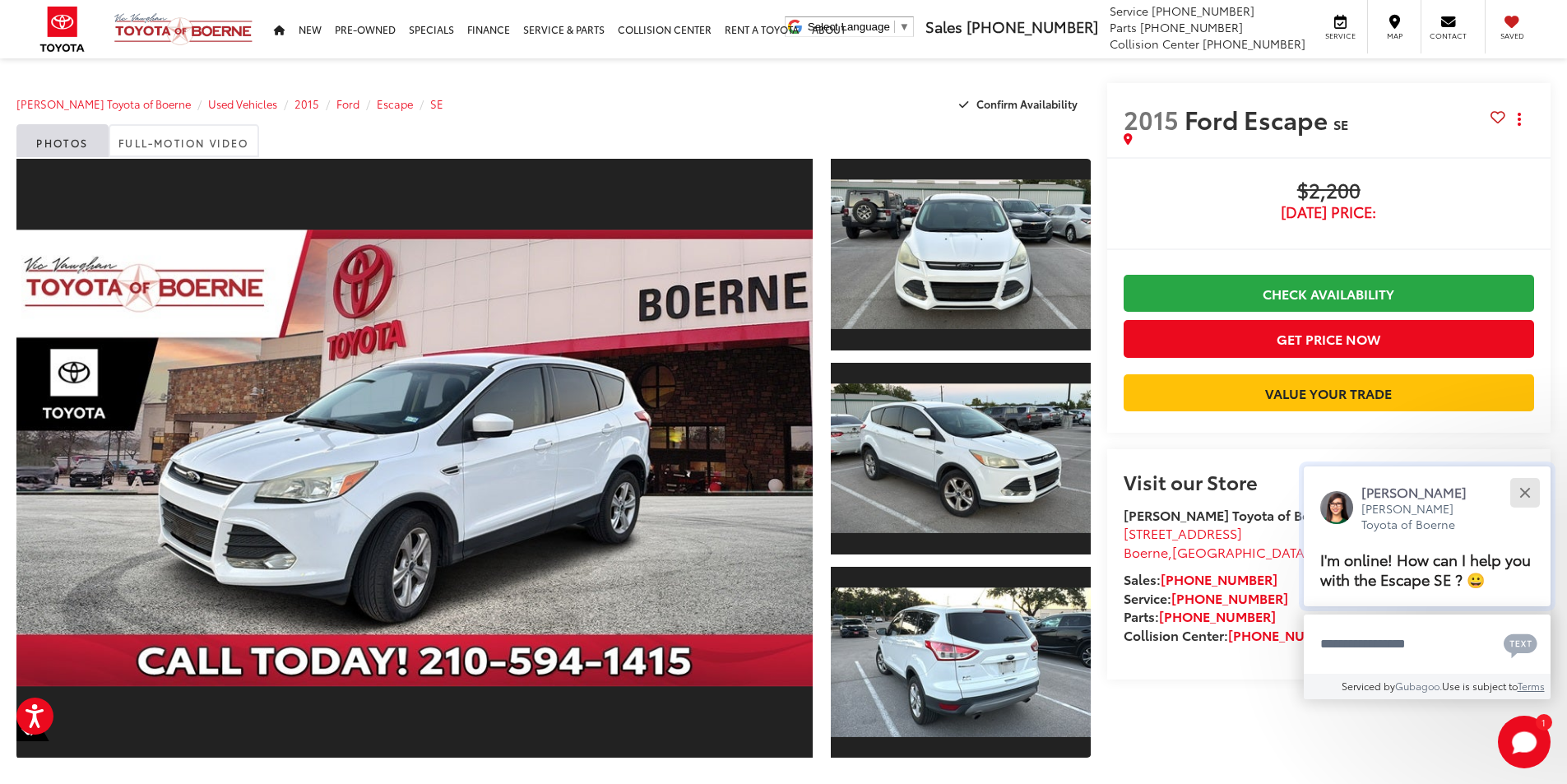
click at [1527, 487] on button "Close" at bounding box center [1525, 492] width 35 height 35
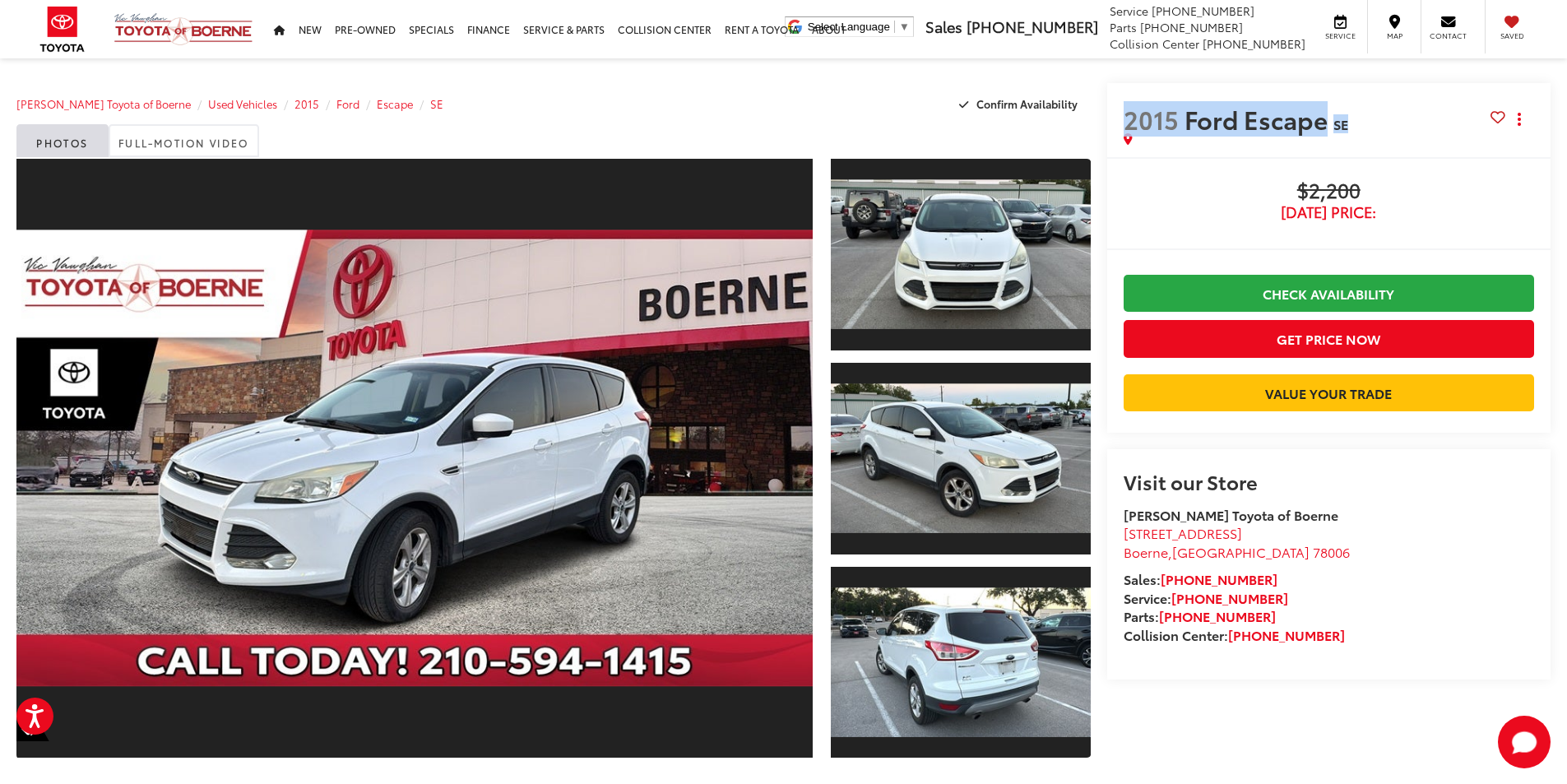
drag, startPoint x: 1123, startPoint y: 120, endPoint x: 1335, endPoint y: 134, distance: 212.5
click at [1335, 134] on div "2015 Ford Escape SE Copy Link Share Print" at bounding box center [1329, 124] width 410 height 40
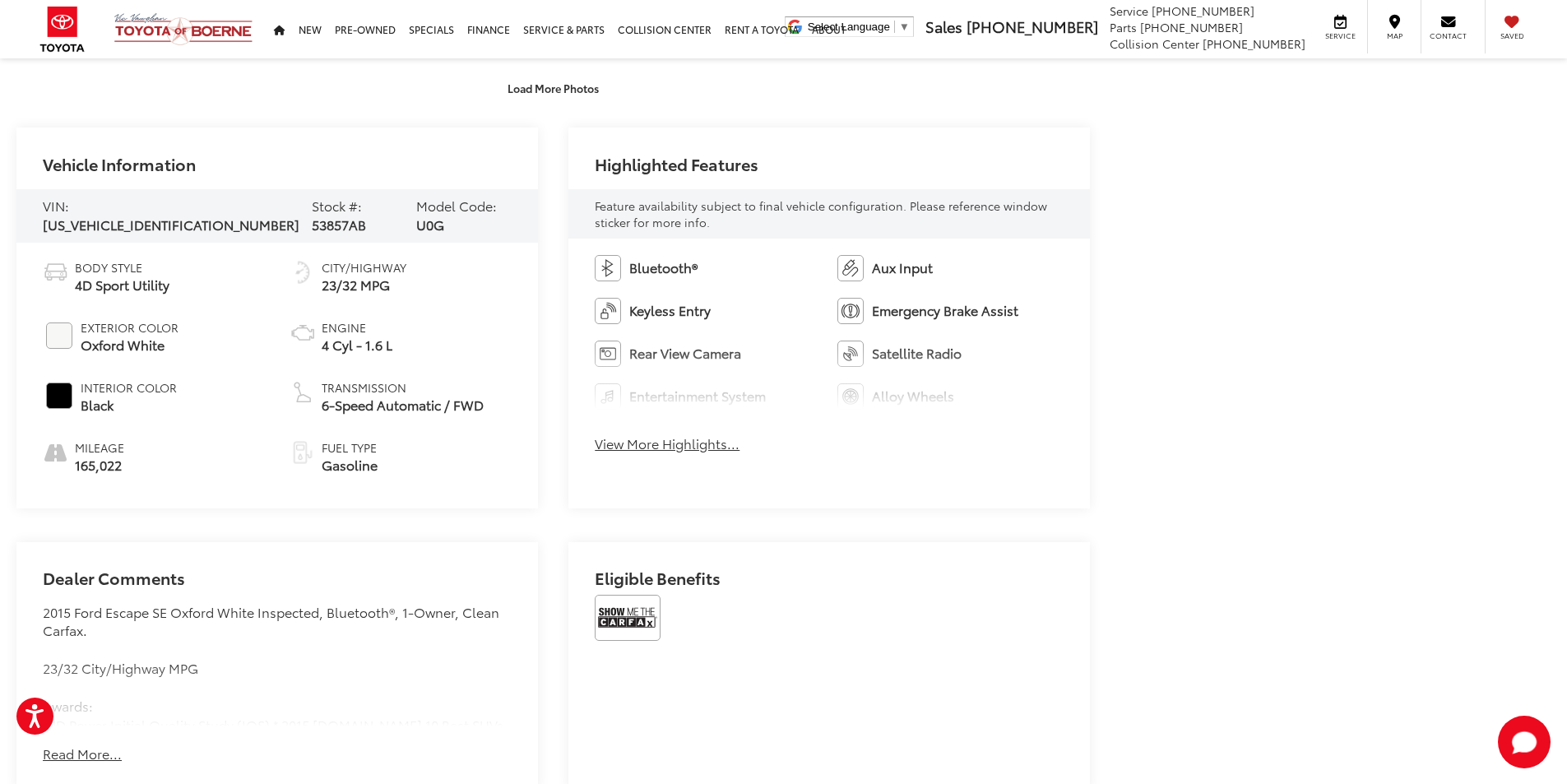
scroll to position [987, 0]
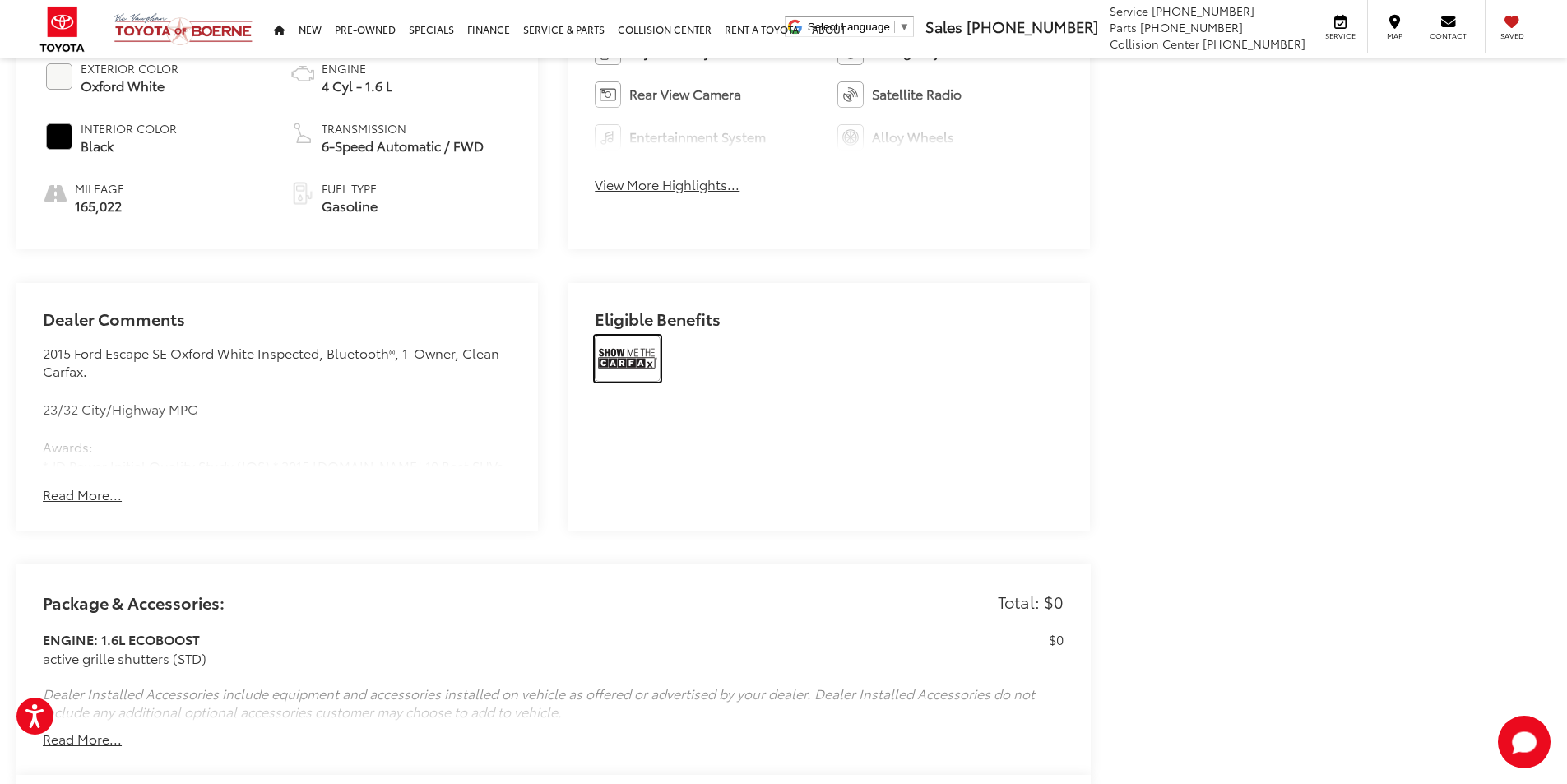
click at [646, 355] on img at bounding box center [628, 358] width 66 height 46
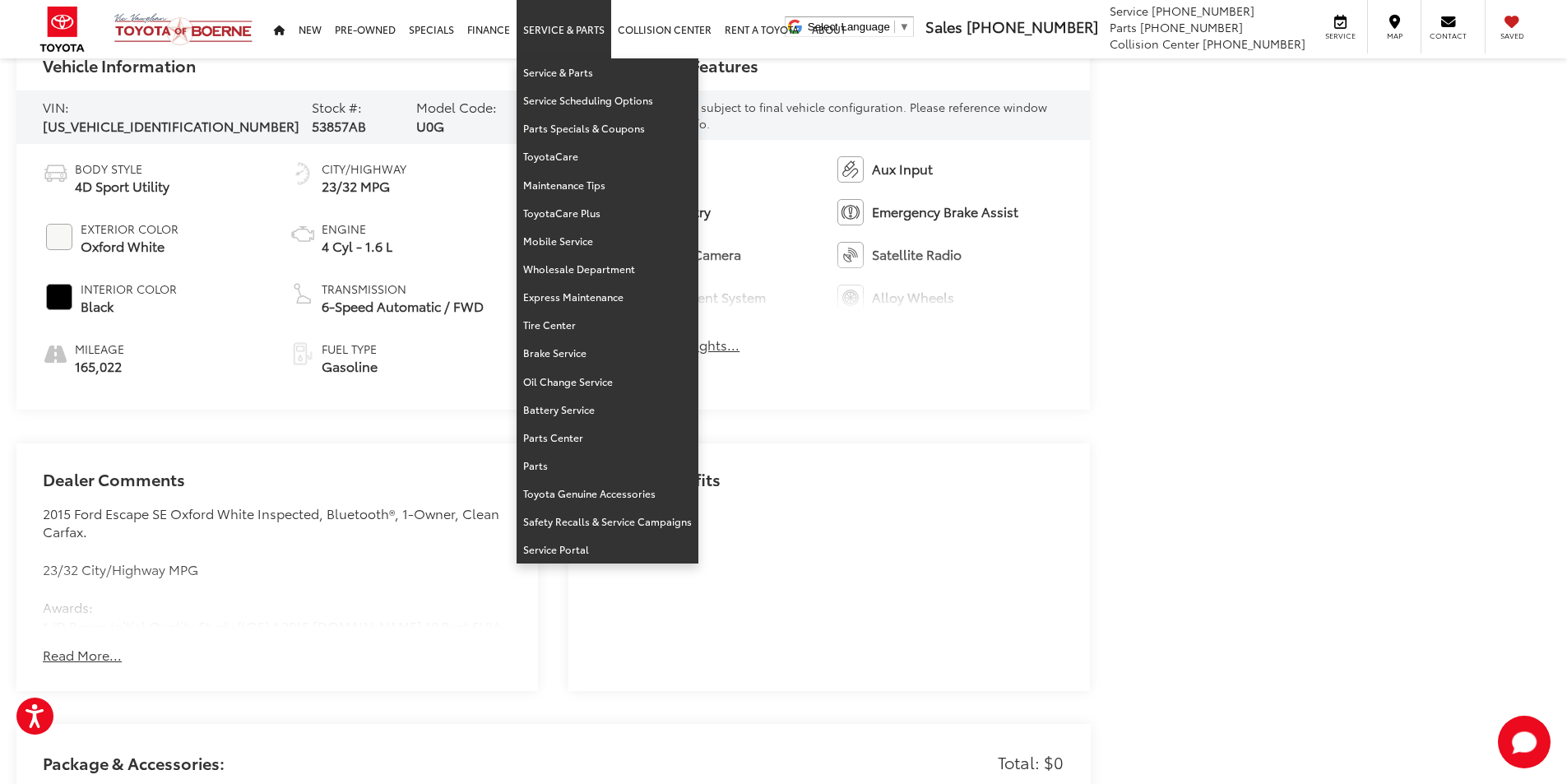
scroll to position [576, 0]
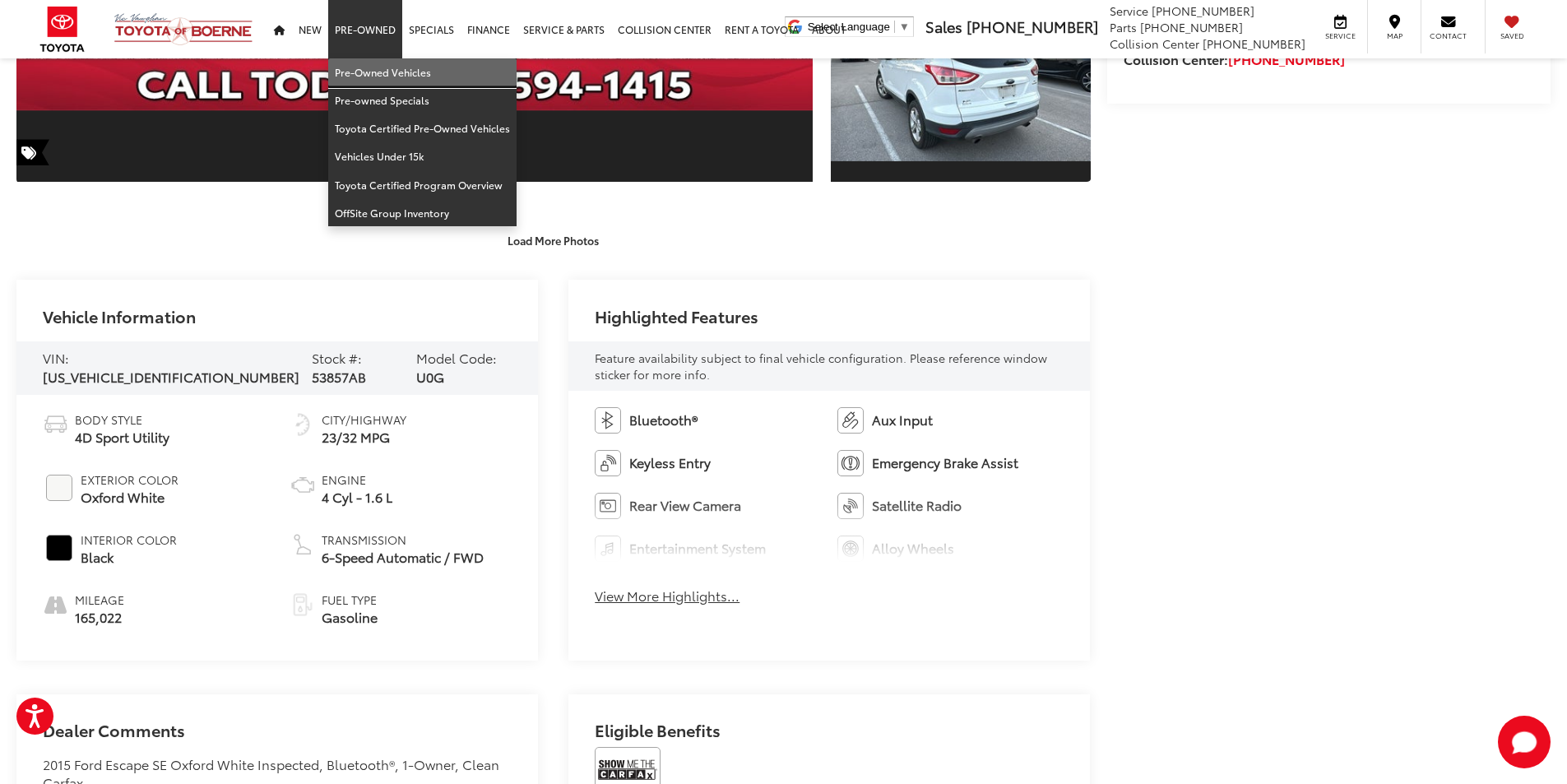
click at [389, 69] on link "Pre-Owned Vehicles" at bounding box center [422, 72] width 188 height 28
